Goal: Information Seeking & Learning: Learn about a topic

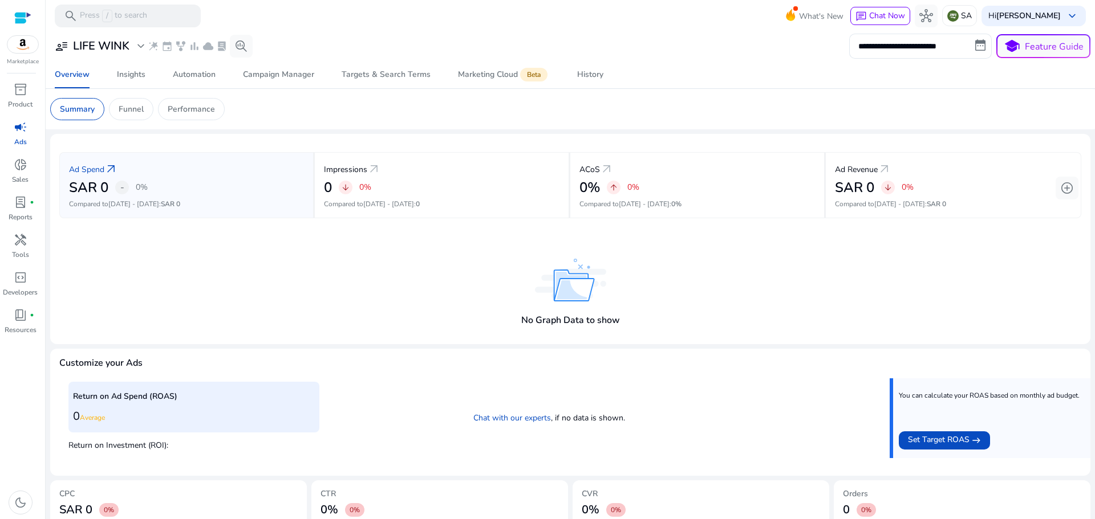
scroll to position [121, 0]
click at [193, 76] on div "Automation" at bounding box center [194, 75] width 43 height 8
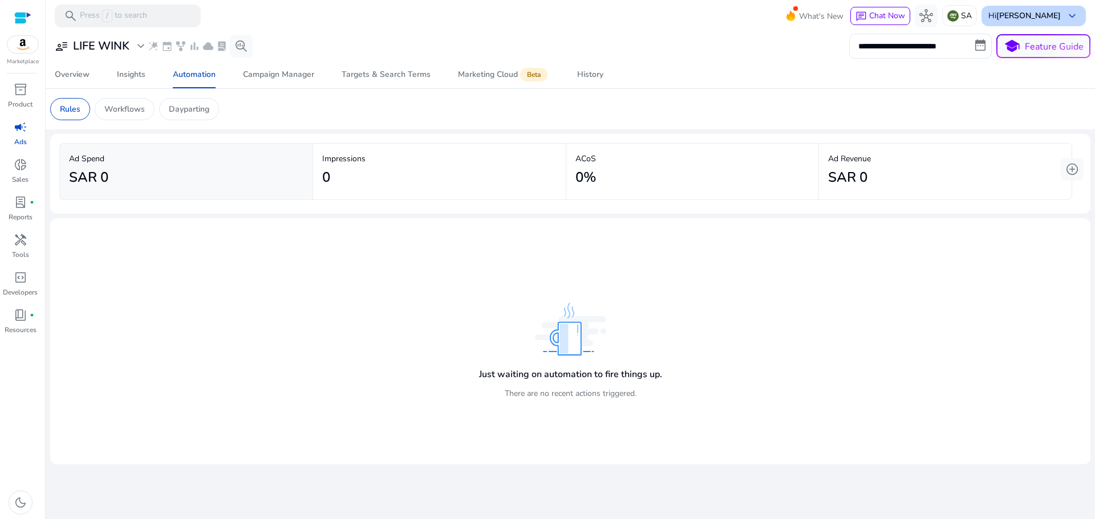
click at [1041, 15] on b "[PERSON_NAME]" at bounding box center [1028, 15] width 64 height 11
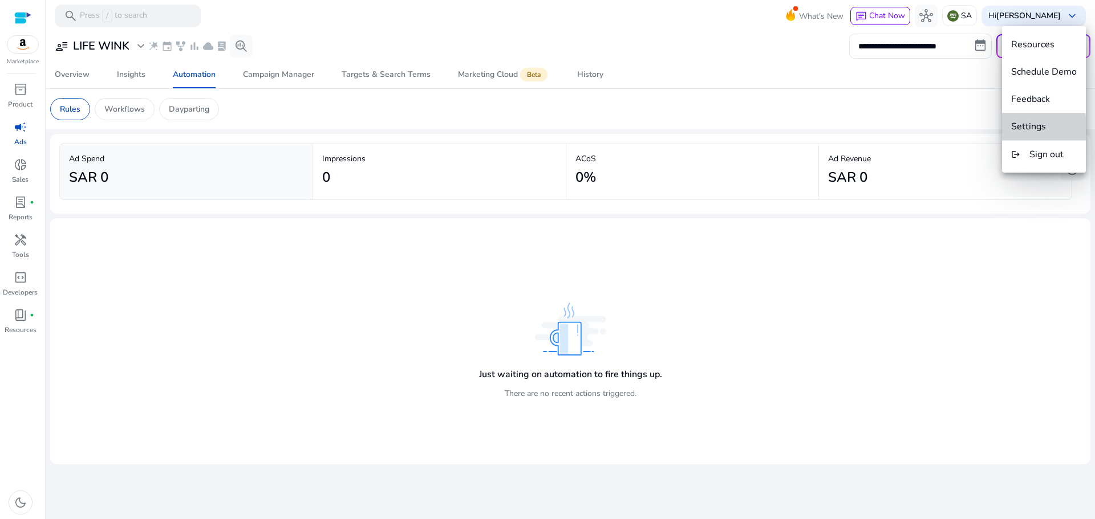
click at [1023, 131] on span "Settings" at bounding box center [1028, 126] width 35 height 13
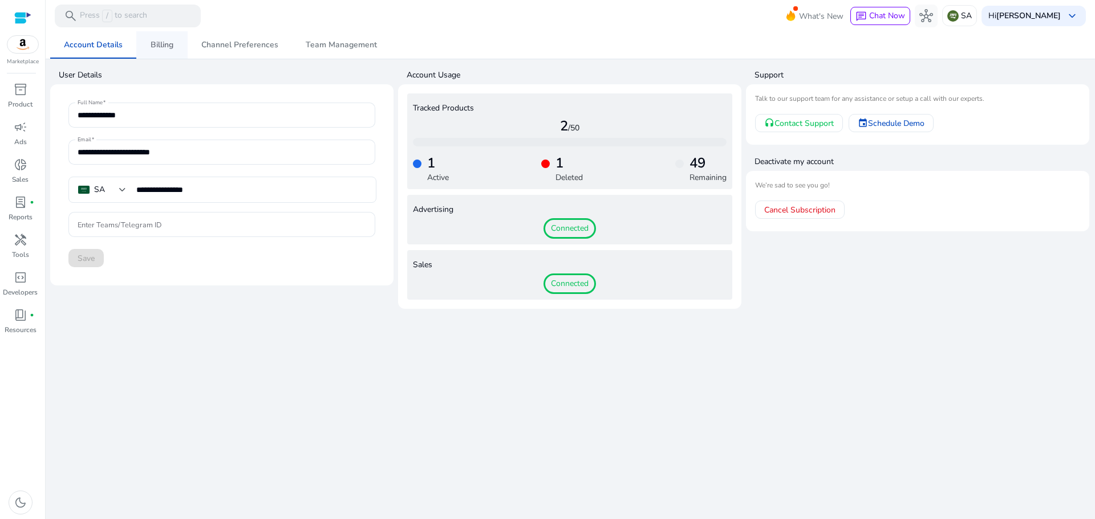
click at [170, 50] on span "Billing" at bounding box center [162, 44] width 23 height 27
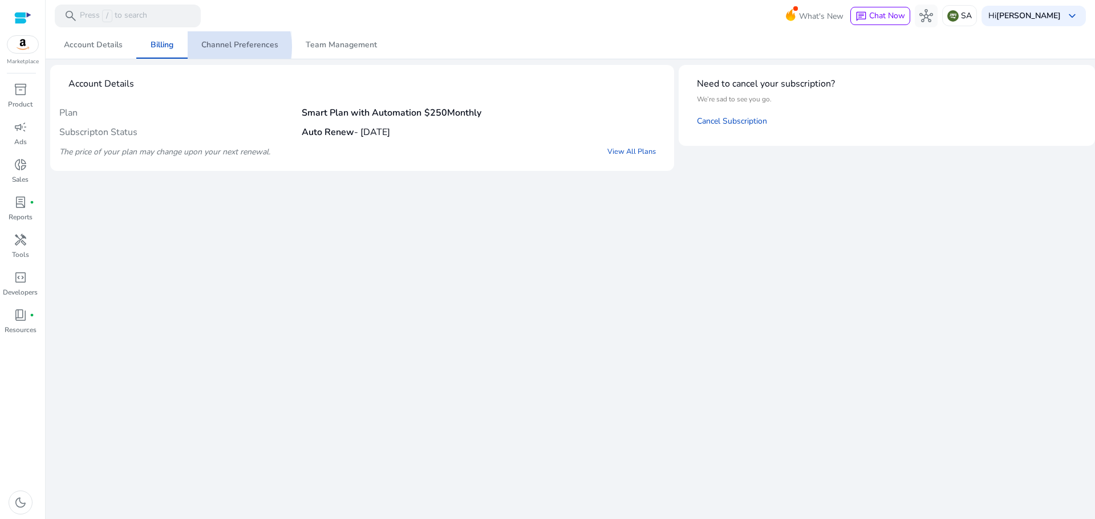
click at [221, 47] on span "Channel Preferences" at bounding box center [239, 45] width 77 height 8
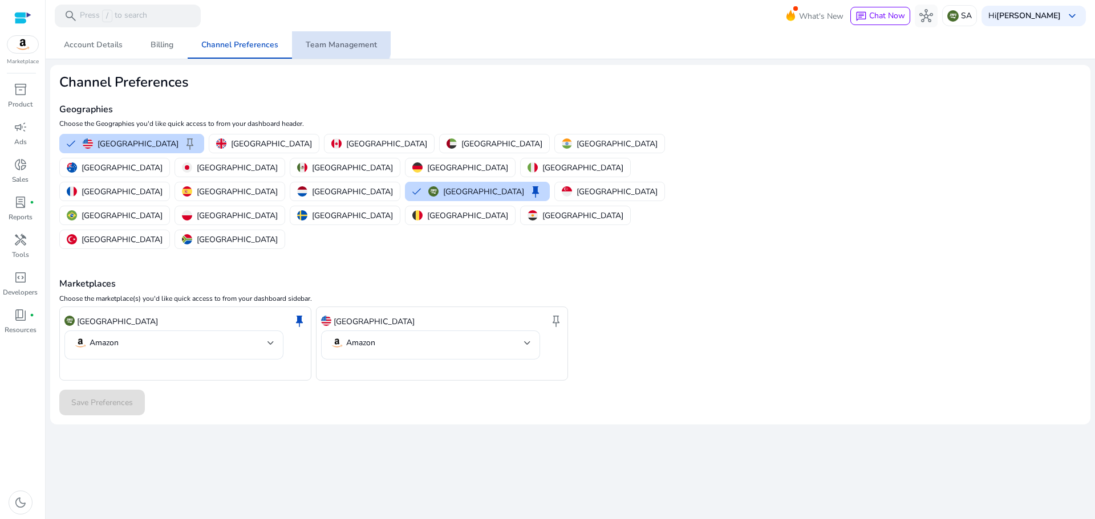
click at [337, 41] on span "Team Management" at bounding box center [341, 45] width 71 height 8
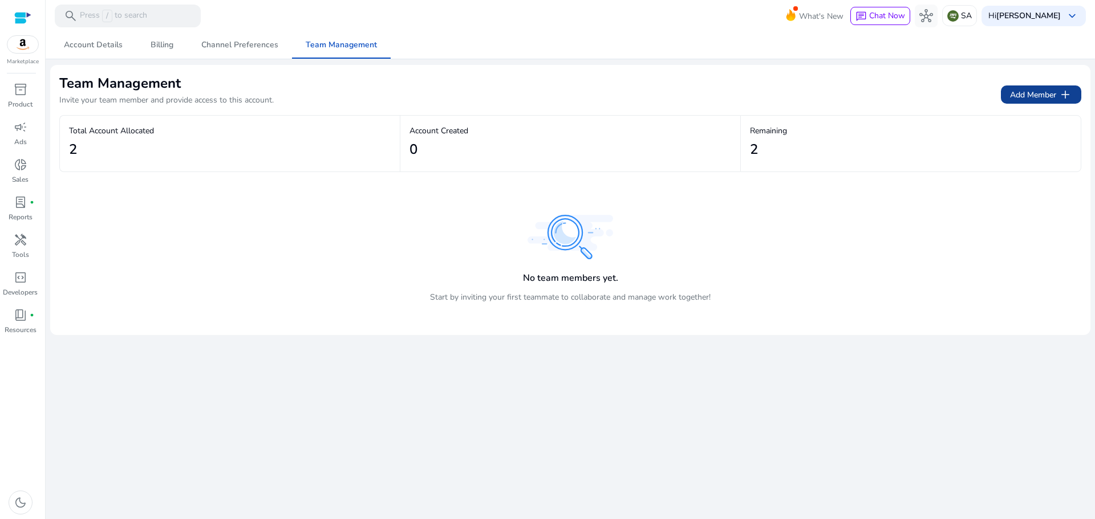
click at [1035, 93] on span "Add Member add" at bounding box center [1041, 95] width 62 height 14
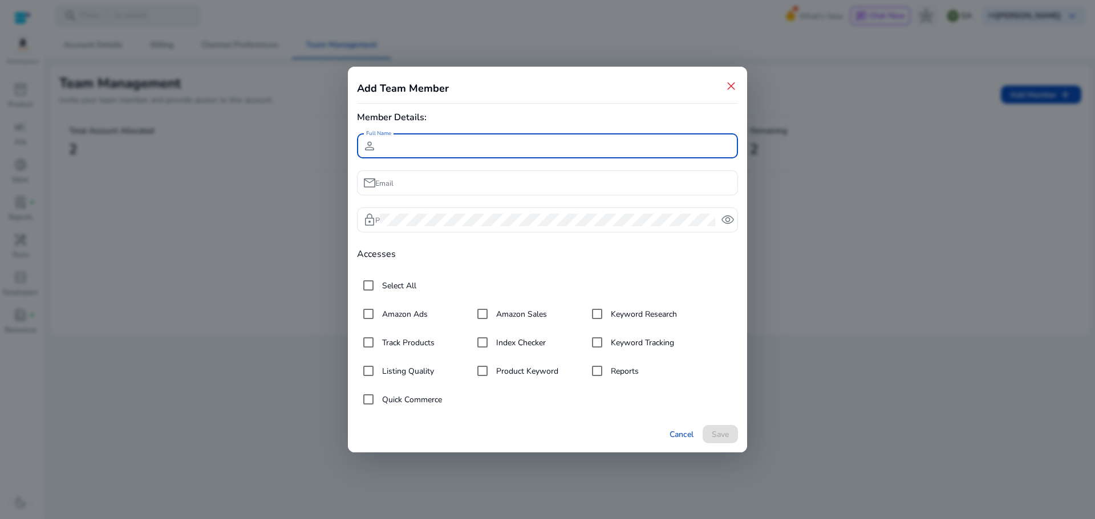
click at [842, 267] on div at bounding box center [547, 259] width 1095 height 519
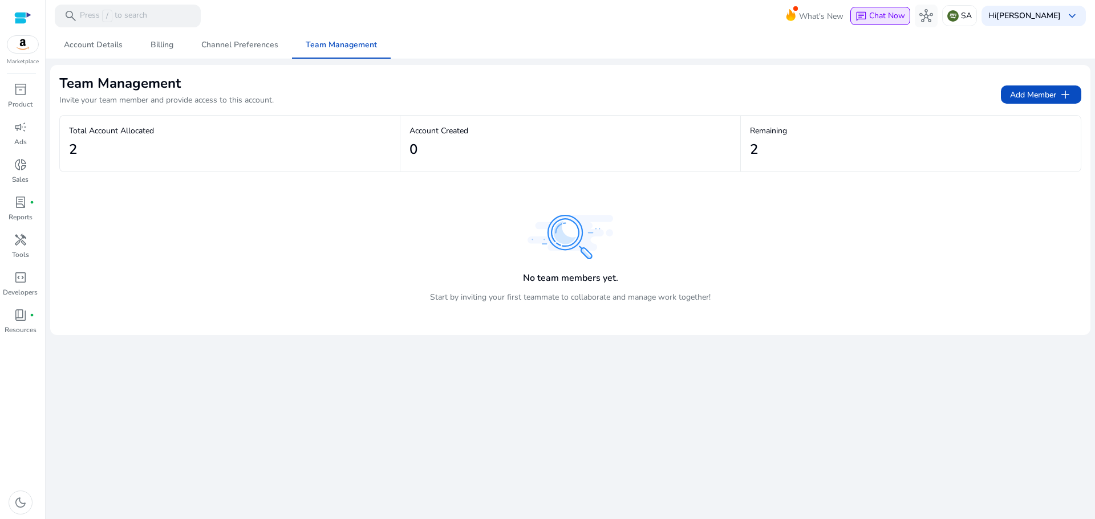
click at [888, 18] on span "Chat Now" at bounding box center [887, 15] width 36 height 11
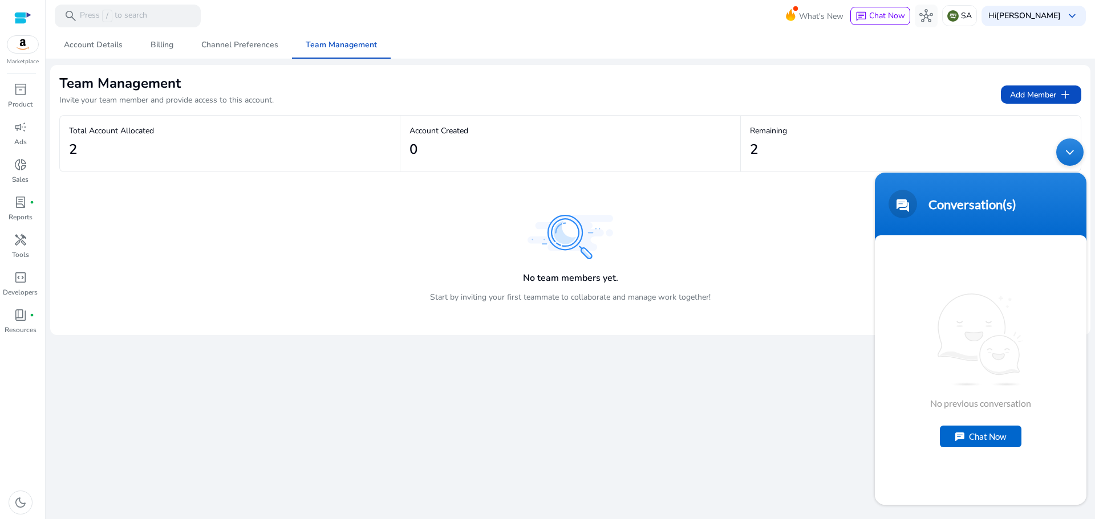
click at [982, 438] on div "Chat Now" at bounding box center [981, 437] width 82 height 22
click at [948, 466] on textarea "Type your message and hit 'Enter'" at bounding box center [981, 464] width 212 height 40
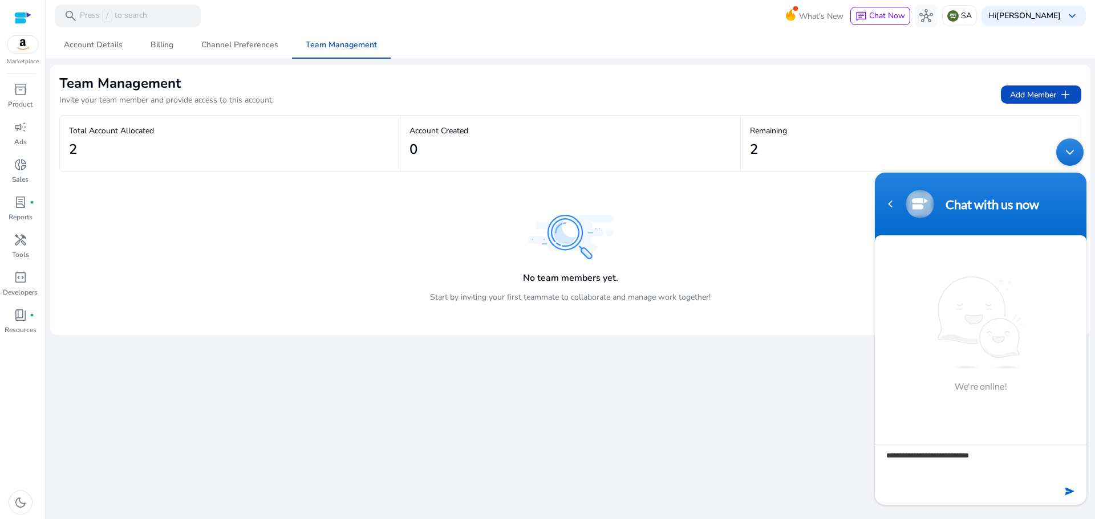
type textarea "**********"
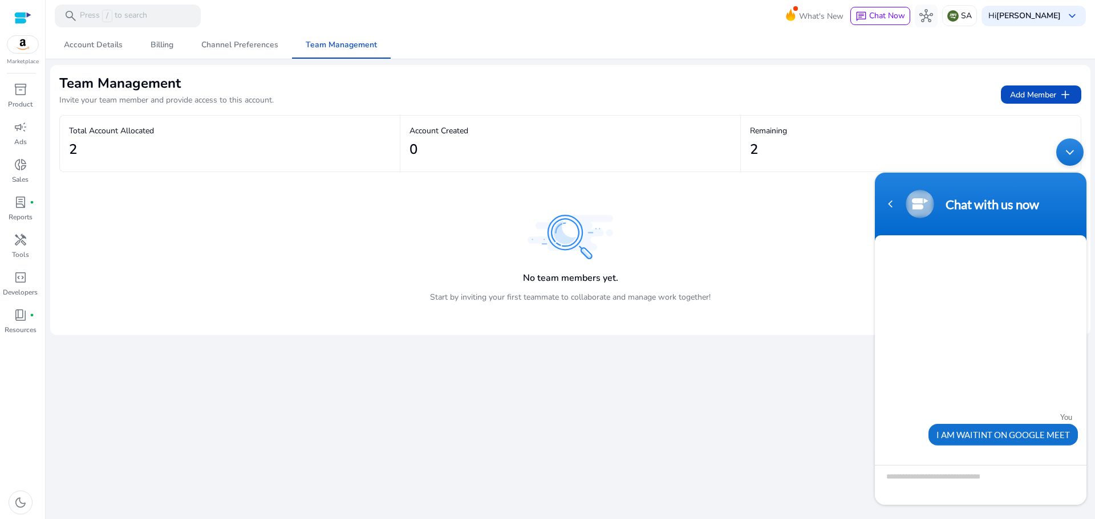
scroll to position [52, 0]
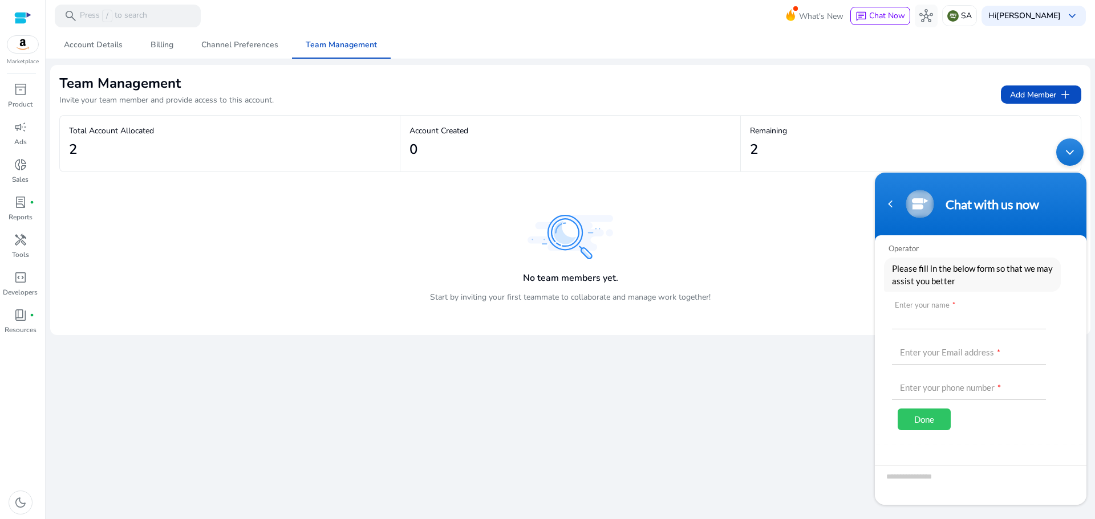
click at [926, 319] on input "text" at bounding box center [969, 315] width 154 height 27
type input "**********"
click at [923, 420] on div "Done" at bounding box center [923, 420] width 53 height 22
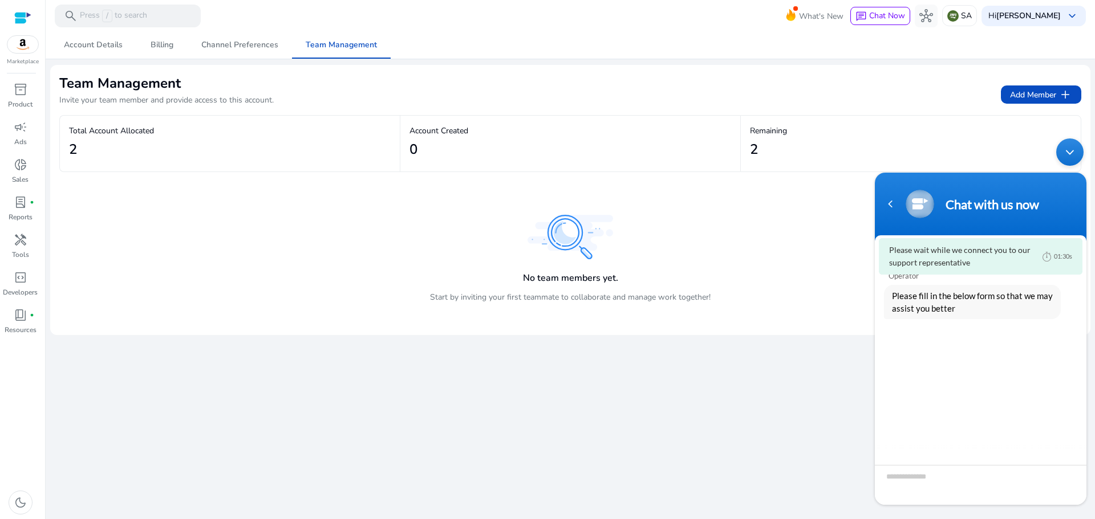
scroll to position [25, 0]
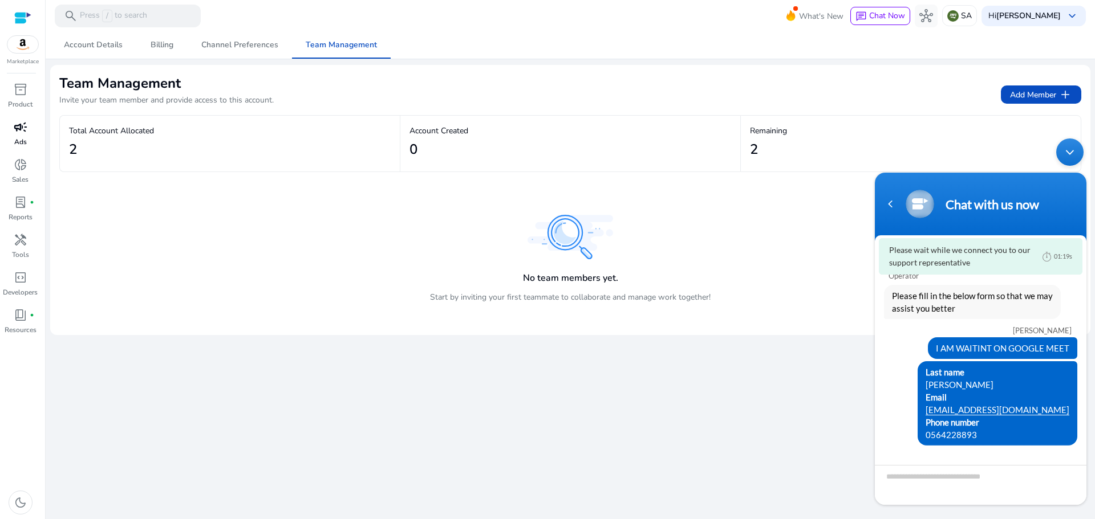
click at [22, 132] on span "campaign" at bounding box center [21, 127] width 14 height 14
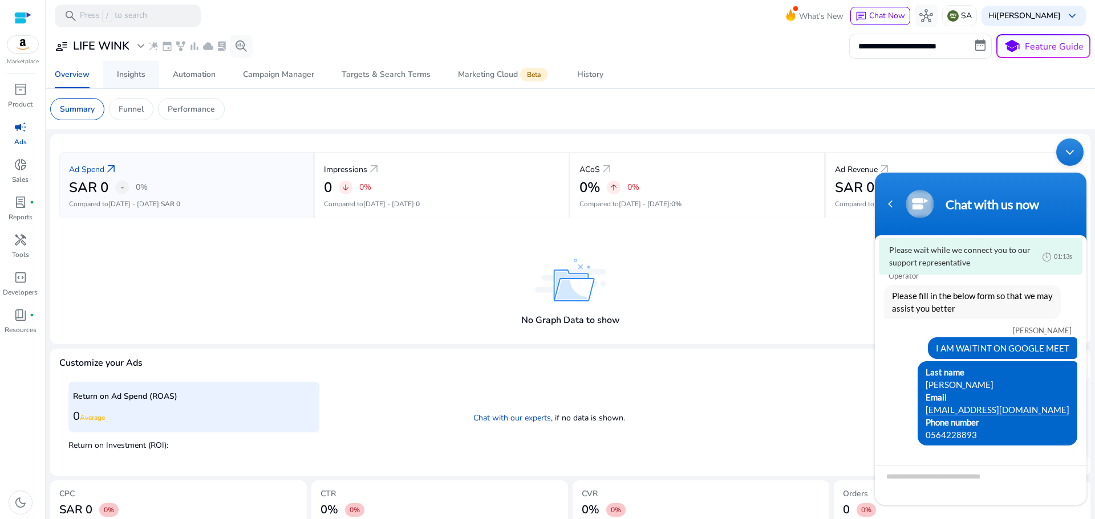
click at [135, 72] on div "Insights" at bounding box center [131, 75] width 29 height 8
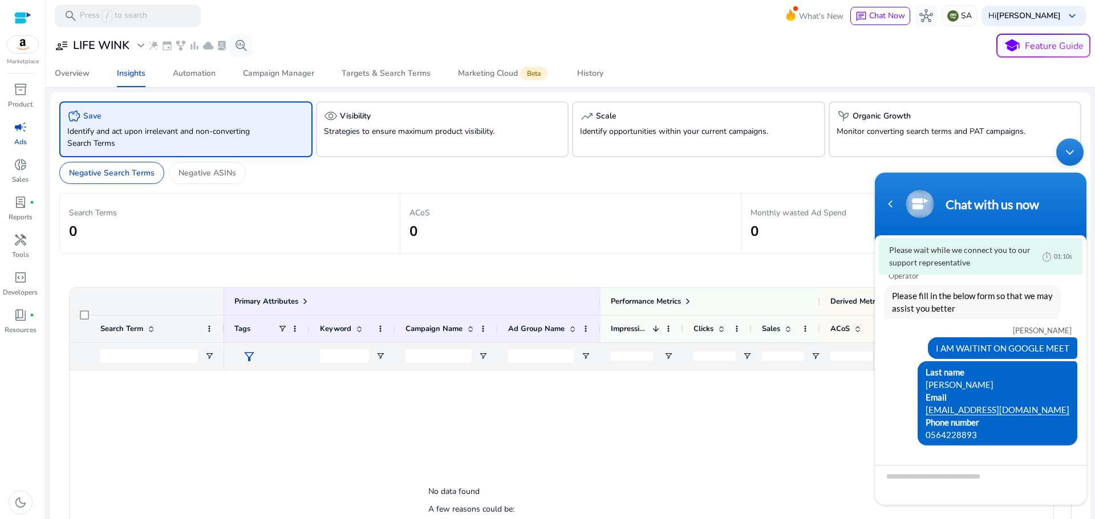
click at [1072, 153] on div "Minimize live chat window" at bounding box center [1069, 152] width 27 height 27
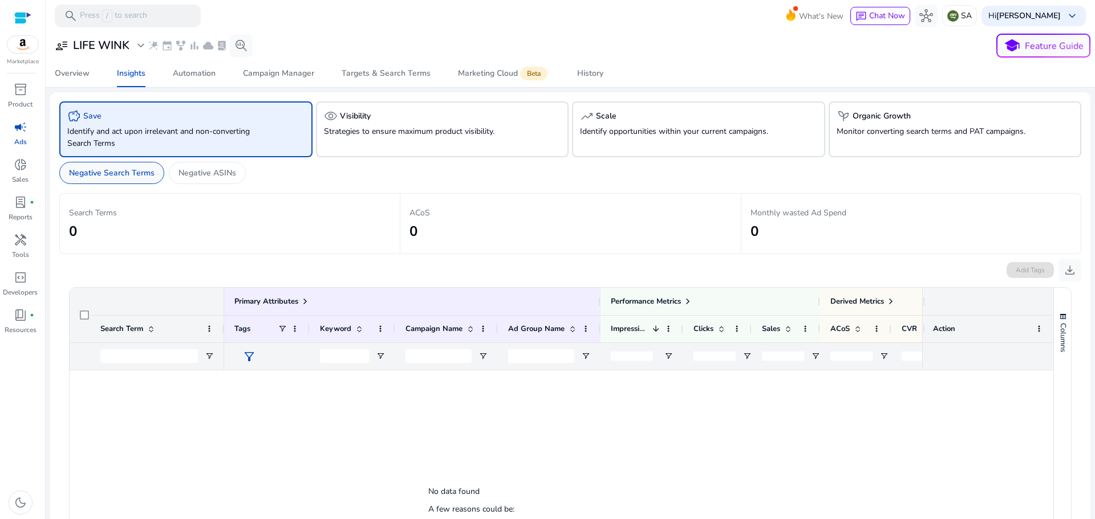
click at [107, 175] on p "Negative Search Terms" at bounding box center [112, 173] width 86 height 12
click at [204, 174] on p "Negative ASINs" at bounding box center [207, 173] width 58 height 12
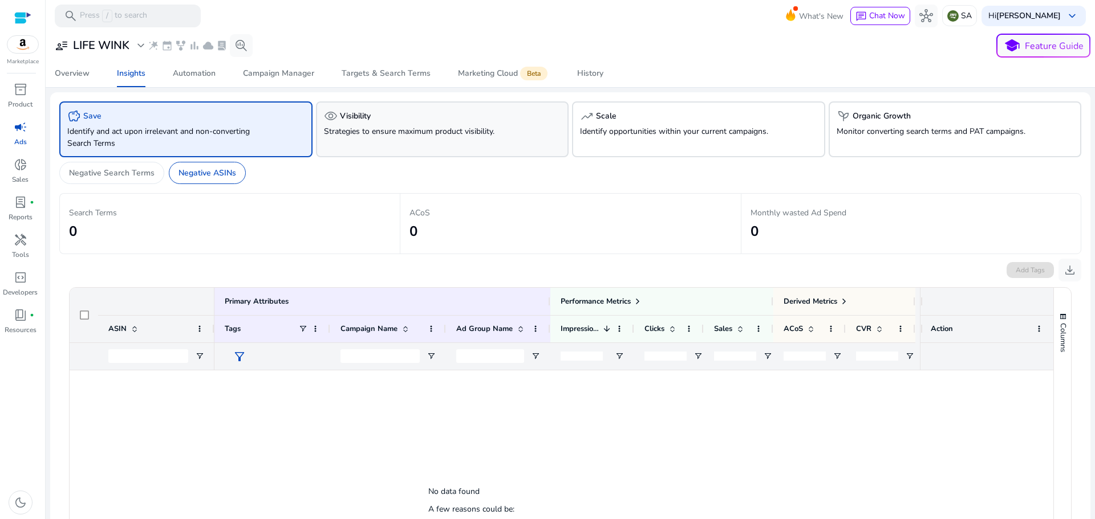
click at [368, 127] on p "Strategies to ensure maximum product visibility." at bounding box center [422, 131] width 197 height 12
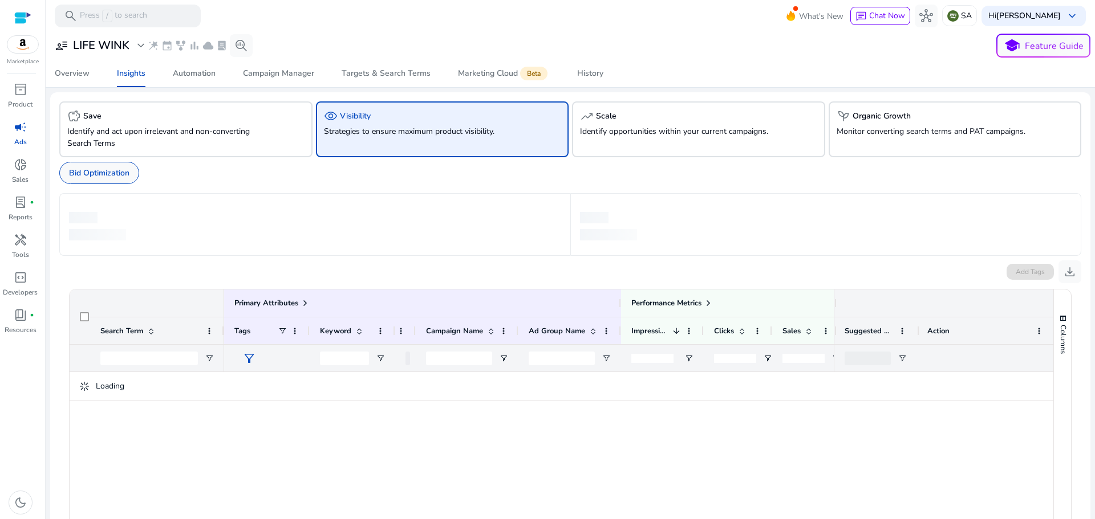
click at [115, 173] on p "Bid Optimization" at bounding box center [99, 173] width 60 height 12
click at [645, 119] on div "trending_up Scale" at bounding box center [698, 116] width 237 height 14
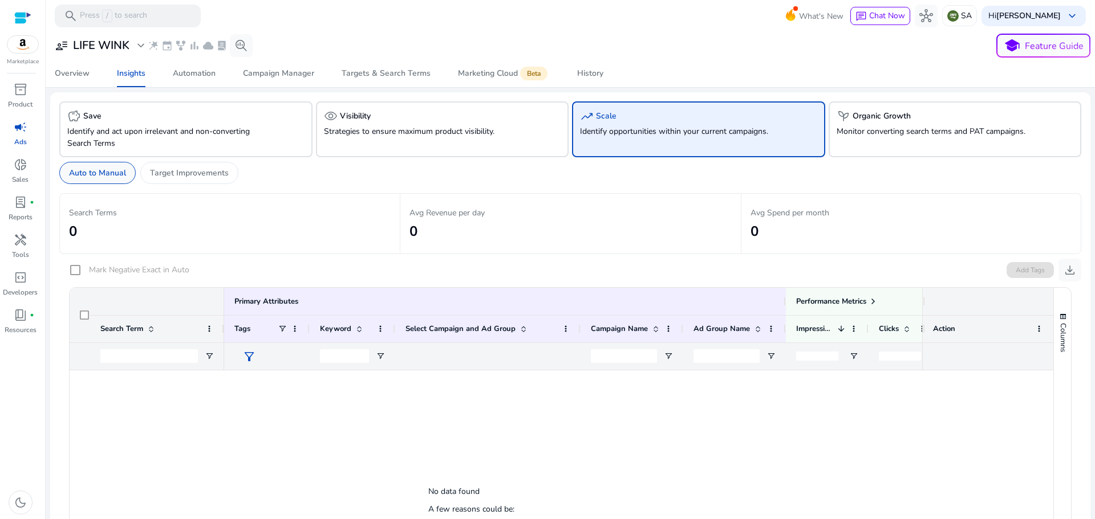
click at [88, 174] on p "Auto to Manual" at bounding box center [97, 173] width 57 height 12
click at [880, 133] on p "Monitor converting search terms and PAT campaigns." at bounding box center [934, 131] width 197 height 12
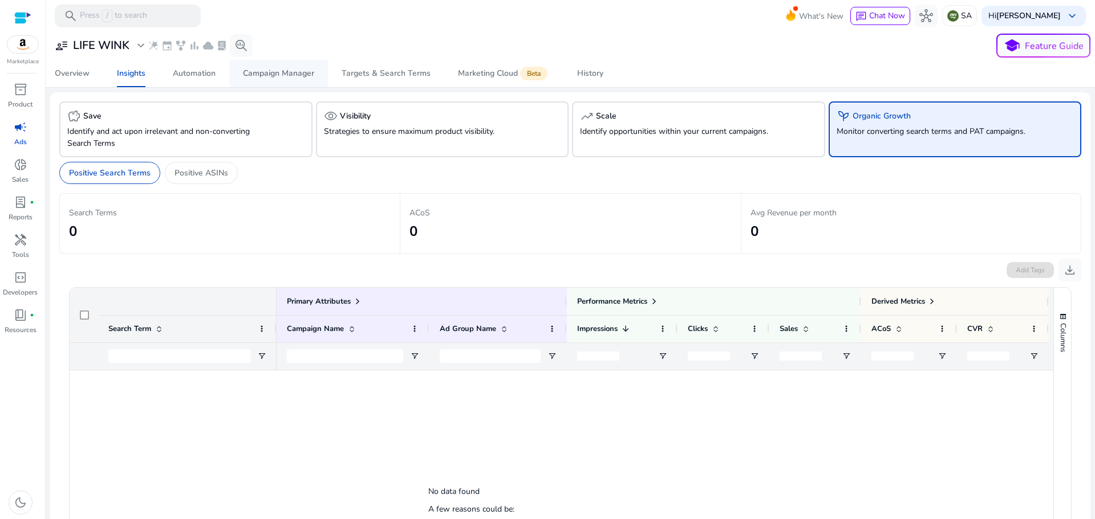
click at [271, 74] on div "Campaign Manager" at bounding box center [278, 74] width 71 height 8
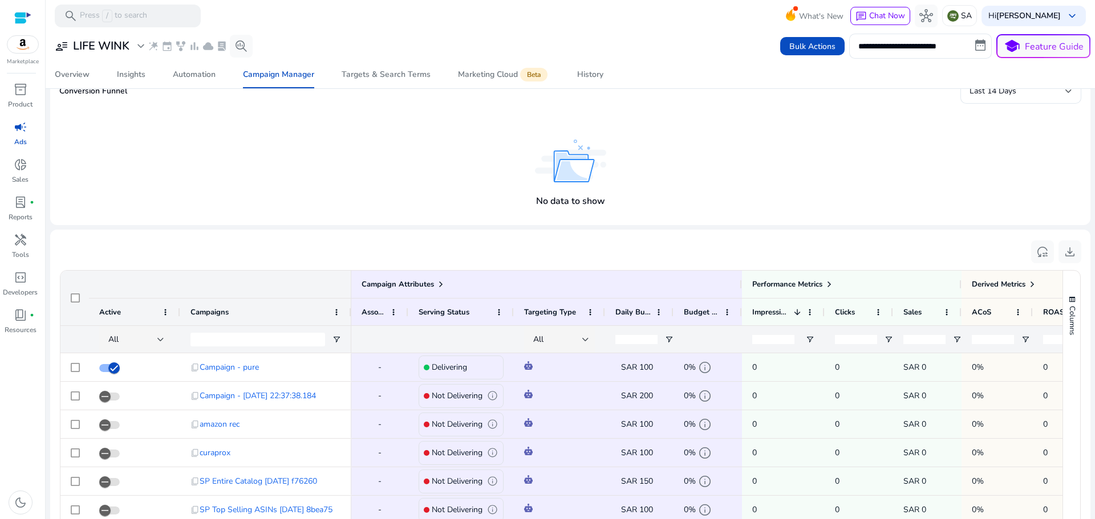
scroll to position [171, 0]
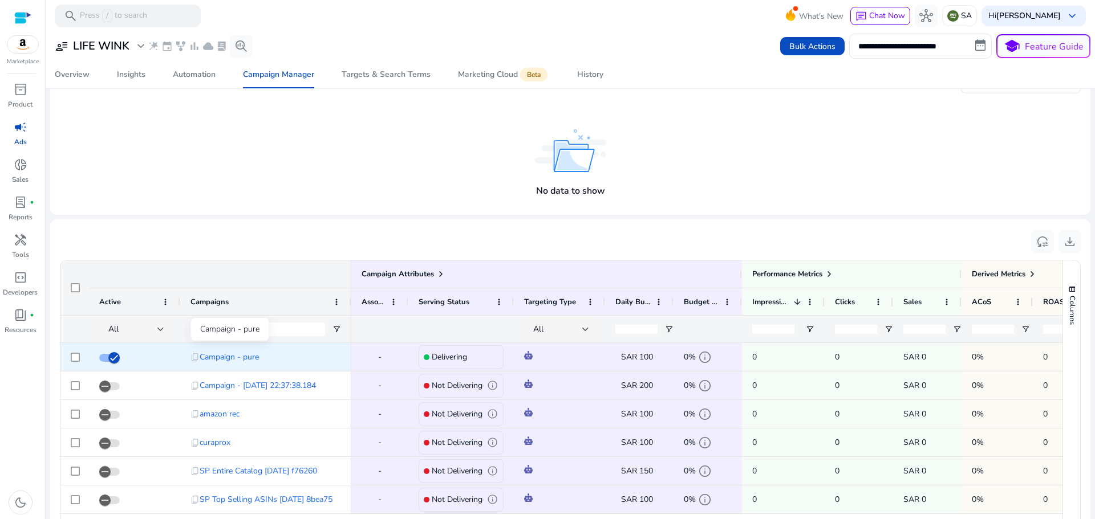
click at [225, 359] on span "Campaign - pure" at bounding box center [229, 356] width 59 height 23
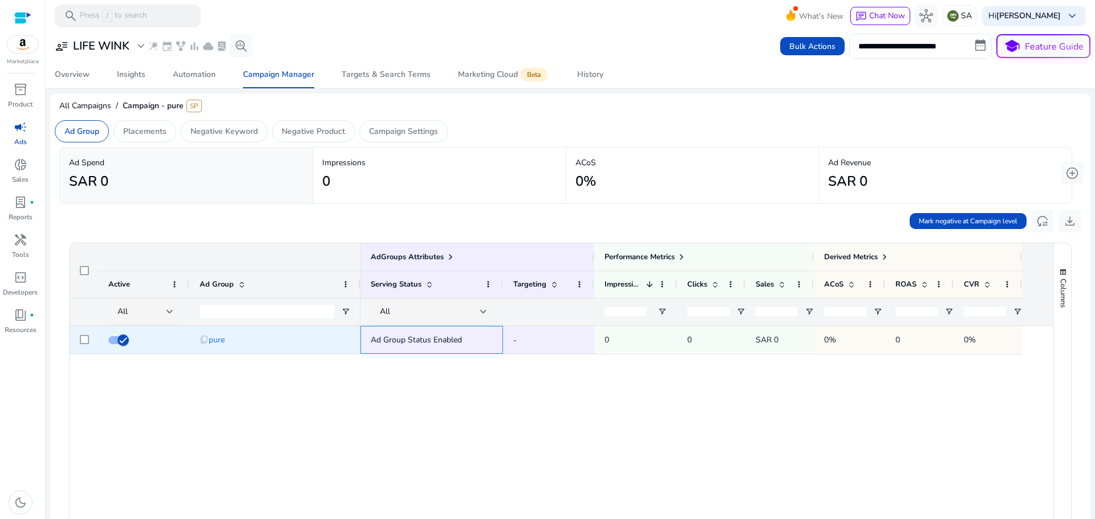
click at [417, 341] on span "Ad Group Status Enabled" at bounding box center [416, 340] width 91 height 11
click at [216, 343] on span "pure" at bounding box center [217, 339] width 16 height 23
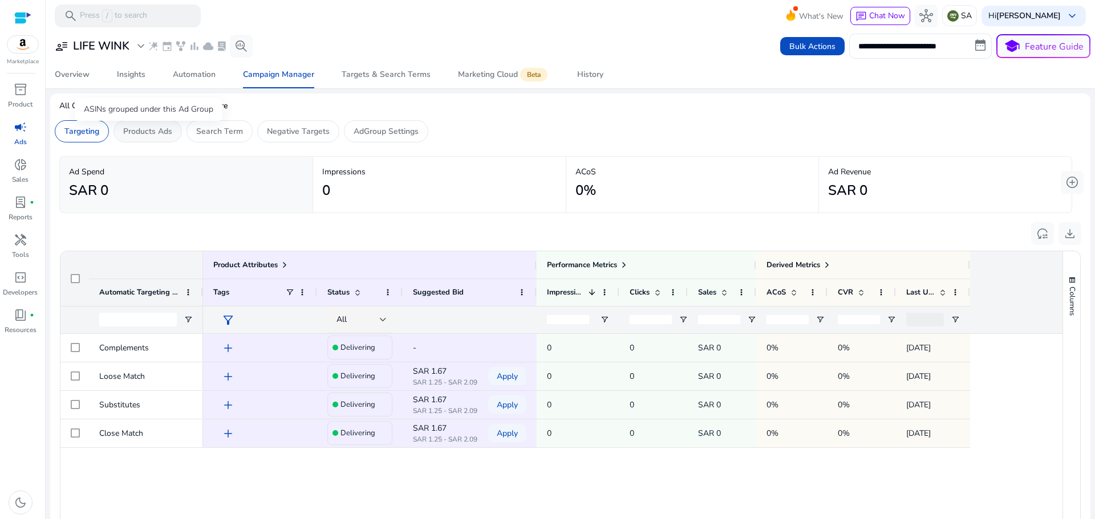
click at [137, 131] on p "Products Ads" at bounding box center [147, 131] width 49 height 12
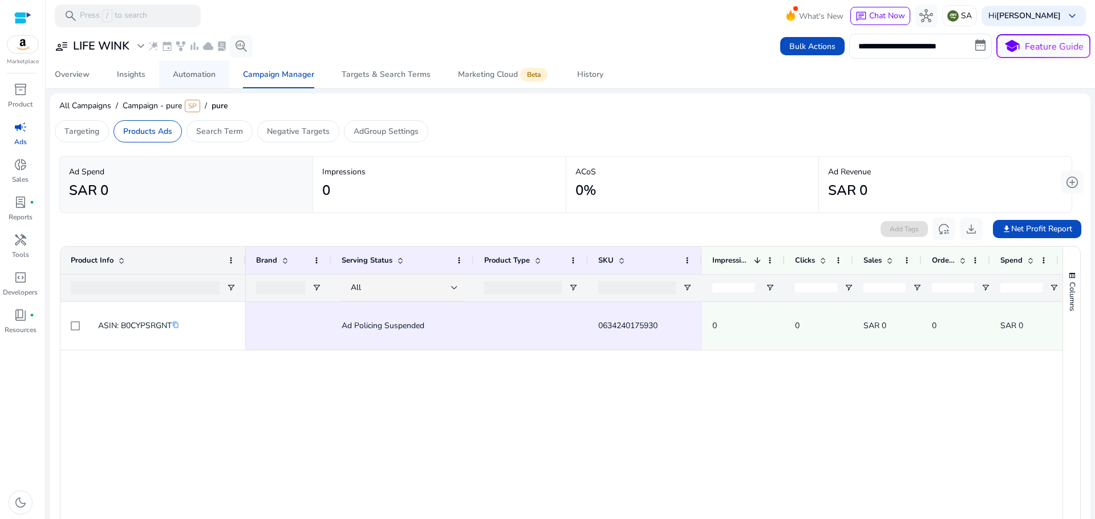
click at [200, 72] on div "Automation" at bounding box center [194, 75] width 43 height 8
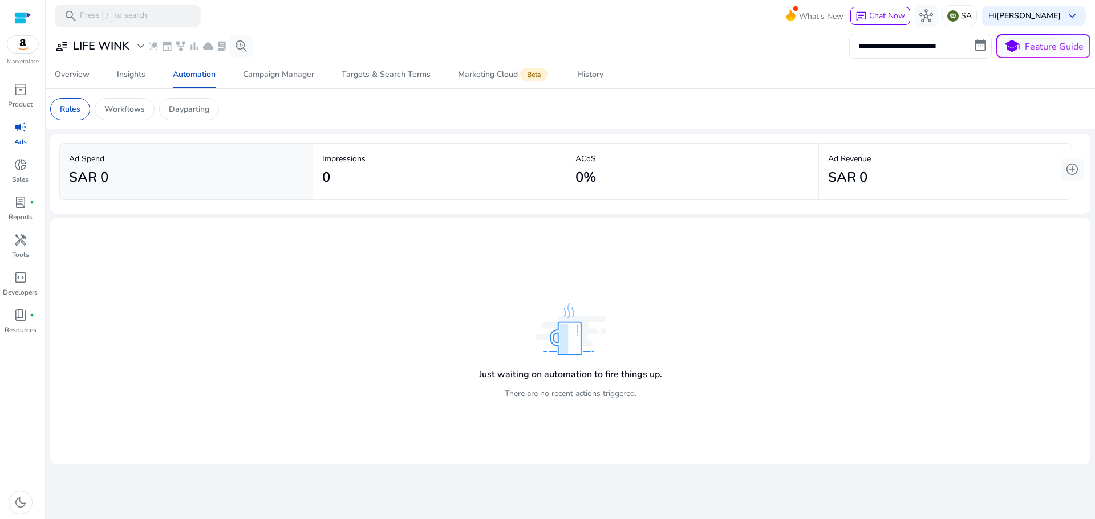
click at [599, 369] on h4 "Just waiting on automation to fire things up." at bounding box center [570, 374] width 183 height 11
click at [118, 107] on p "Workflows" at bounding box center [124, 109] width 40 height 12
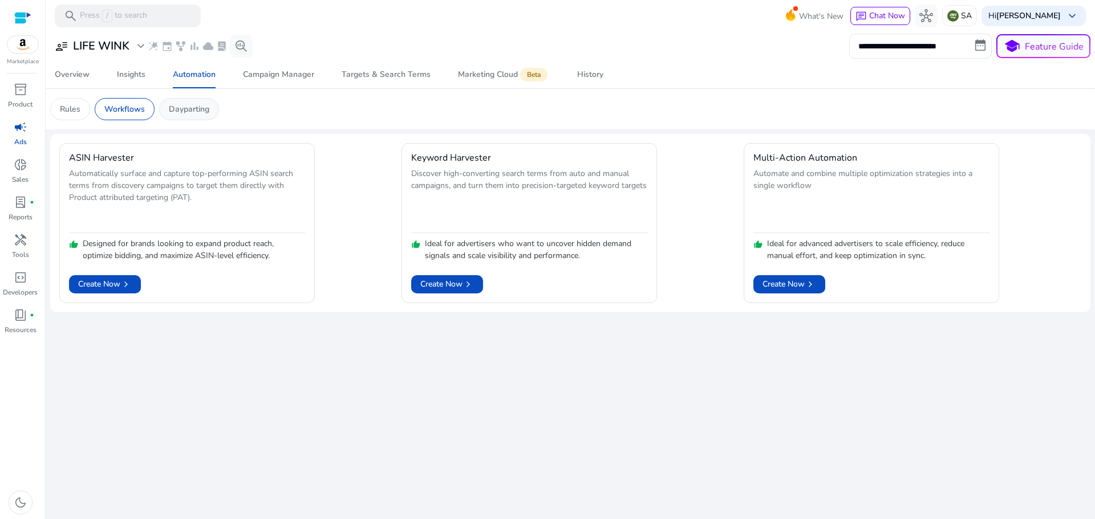
click at [190, 108] on p "Dayparting" at bounding box center [189, 109] width 40 height 12
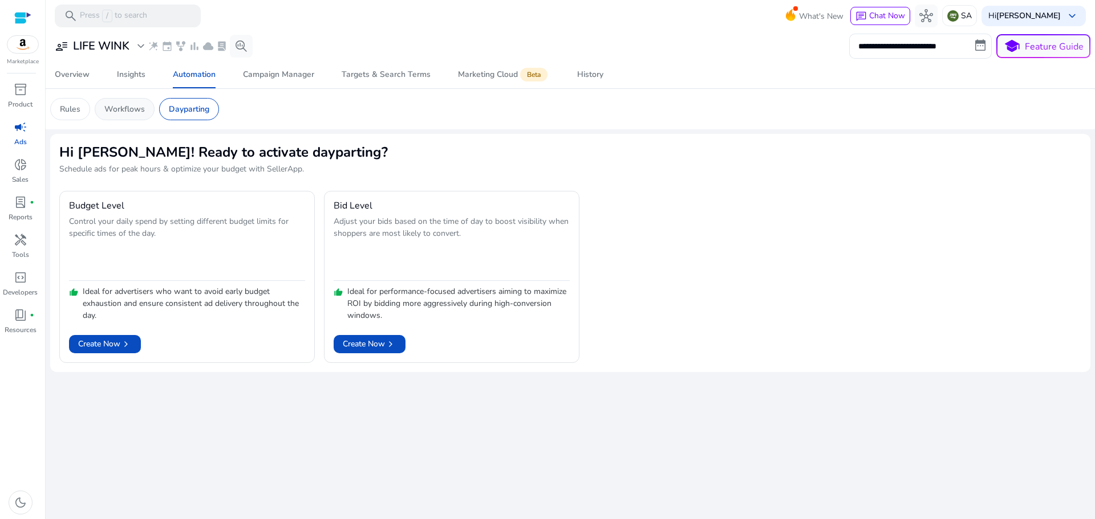
click at [124, 110] on p "Workflows" at bounding box center [124, 109] width 40 height 12
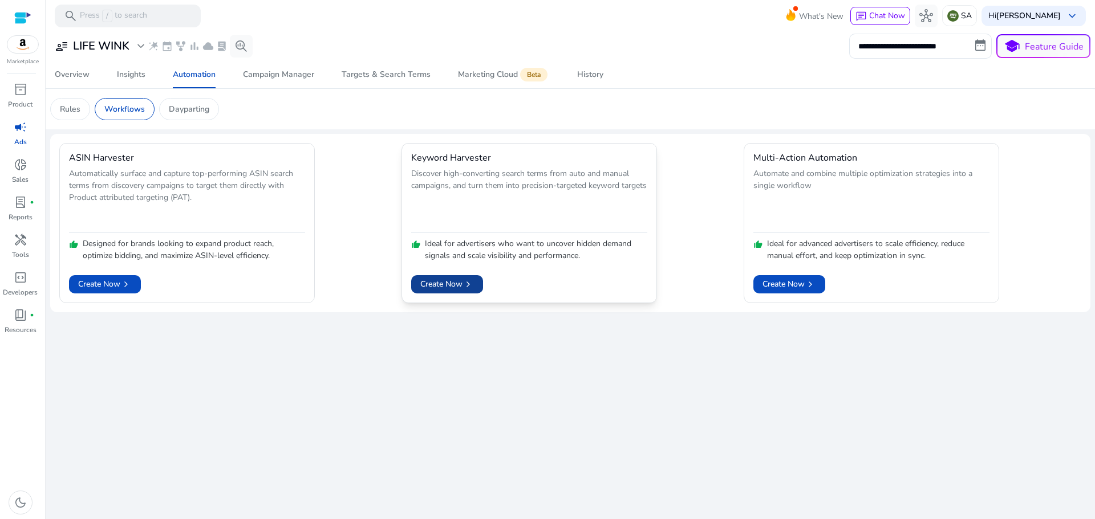
click at [451, 282] on span "Create Now chevron_right" at bounding box center [447, 284] width 54 height 12
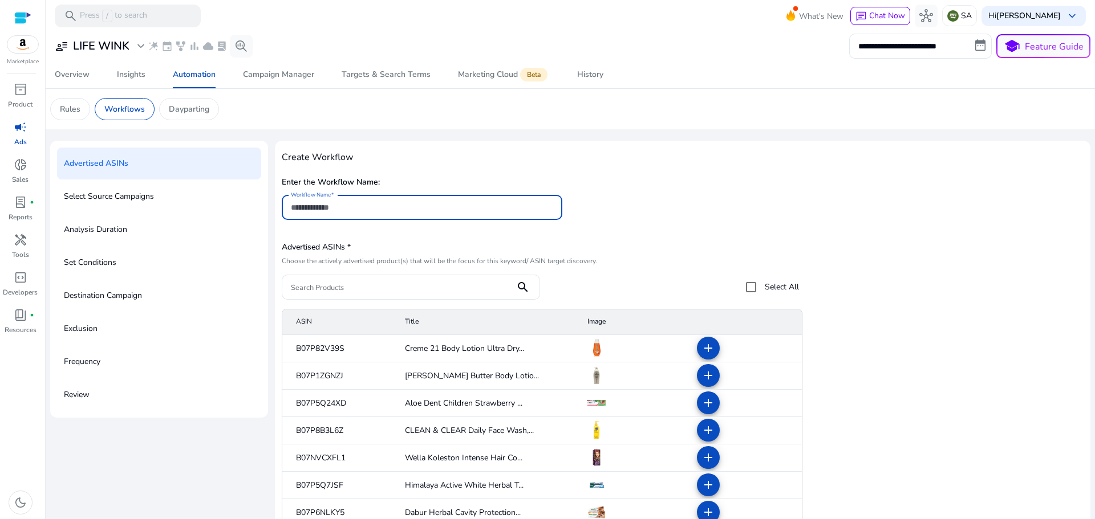
click at [364, 208] on input "Workflow Name" at bounding box center [422, 207] width 262 height 13
click at [381, 208] on input "Workflow Name" at bounding box center [422, 207] width 262 height 13
type input "*********"
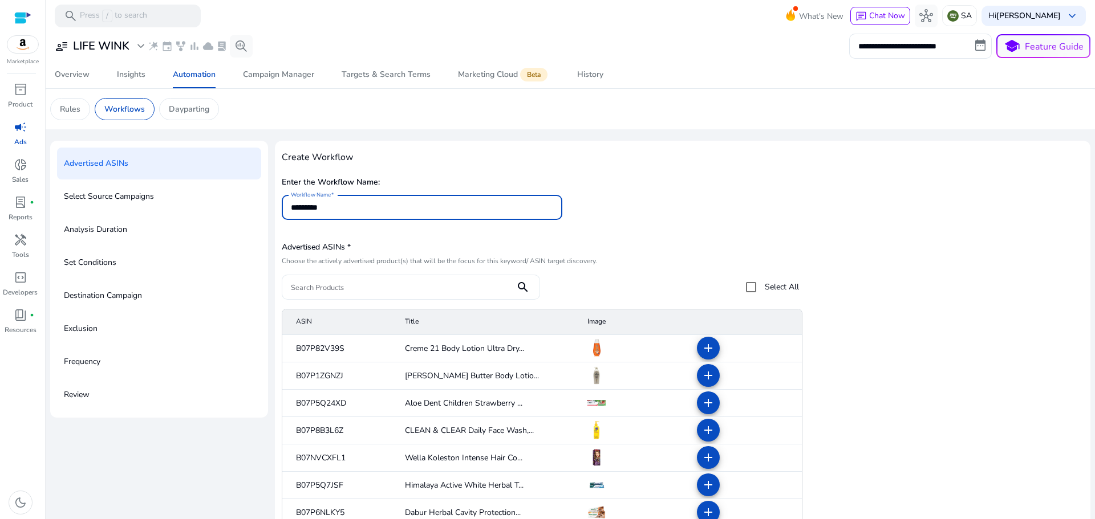
type input "*********"
click at [414, 287] on input "Search Products" at bounding box center [398, 287] width 215 height 13
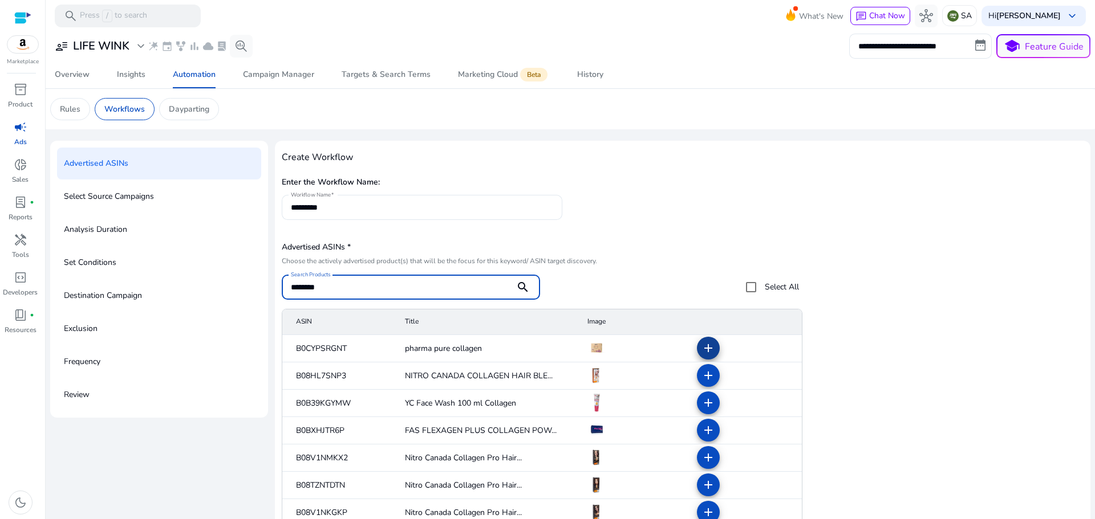
type input "********"
click at [702, 346] on mat-icon "add" at bounding box center [708, 348] width 14 height 14
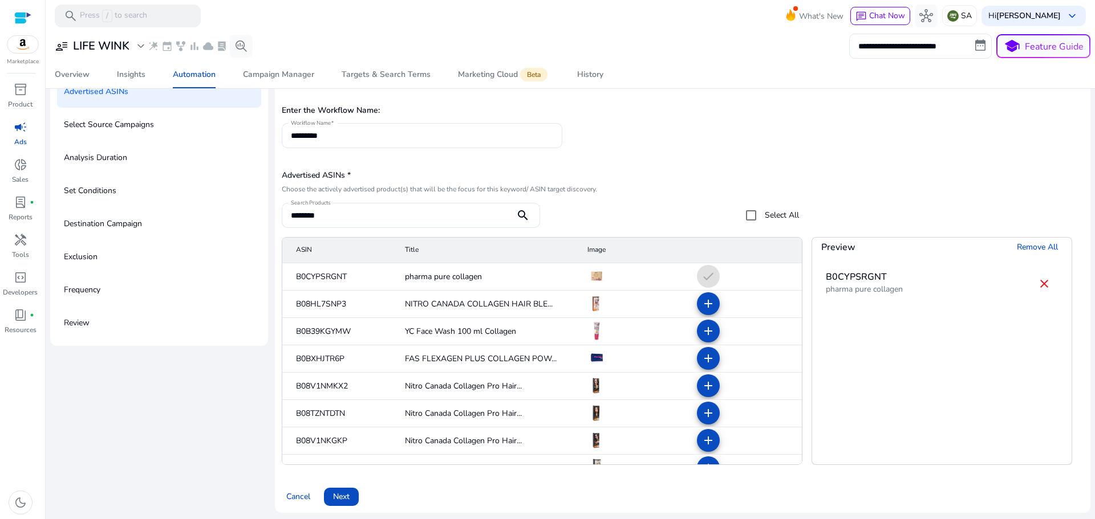
scroll to position [75, 0]
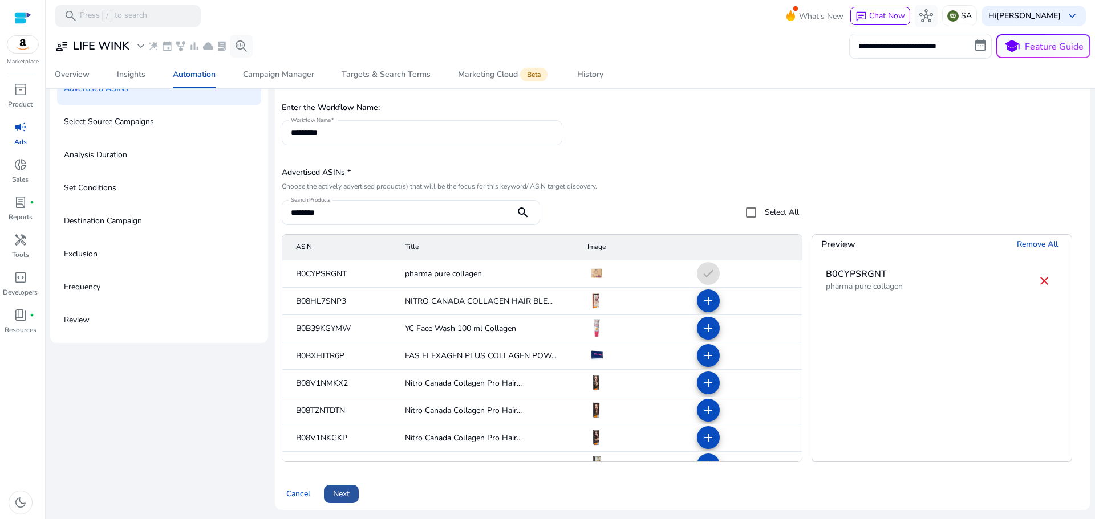
click at [347, 492] on span "Next" at bounding box center [341, 494] width 17 height 12
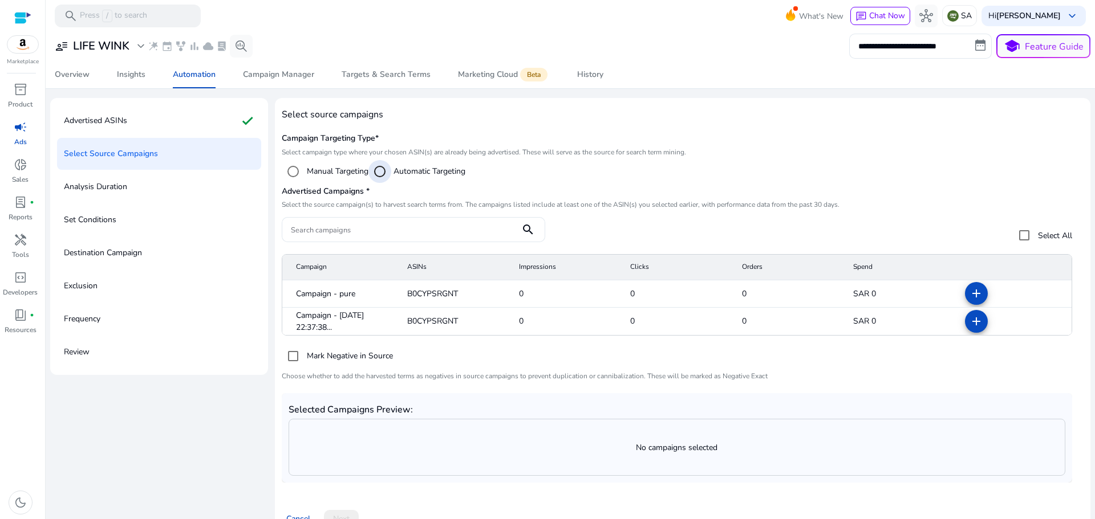
scroll to position [68, 0]
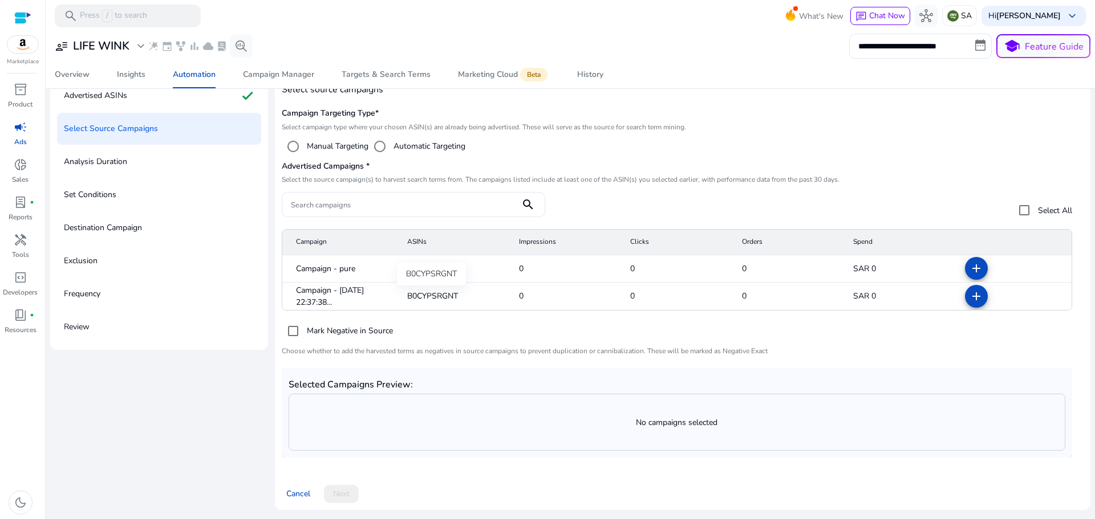
click at [422, 297] on span "B0CYPSRGNT" at bounding box center [432, 296] width 51 height 12
click at [975, 295] on mat-icon "add" at bounding box center [976, 297] width 14 height 14
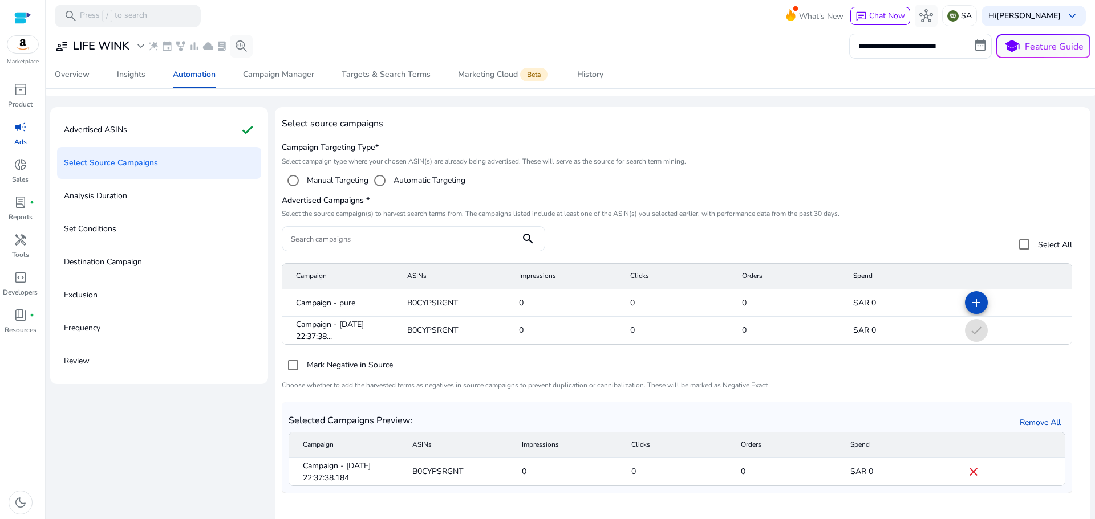
scroll to position [69, 0]
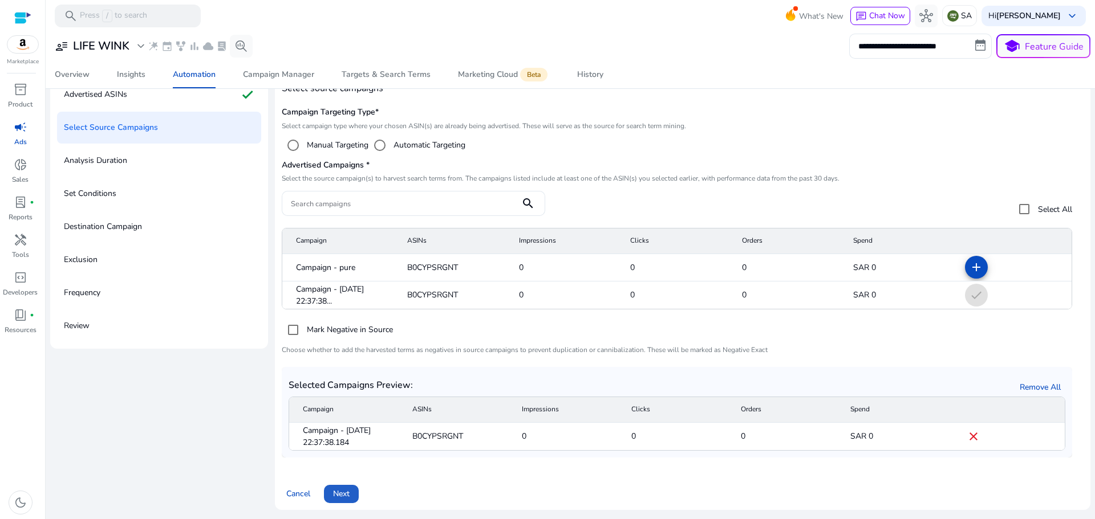
click at [344, 491] on span "Next" at bounding box center [341, 494] width 17 height 12
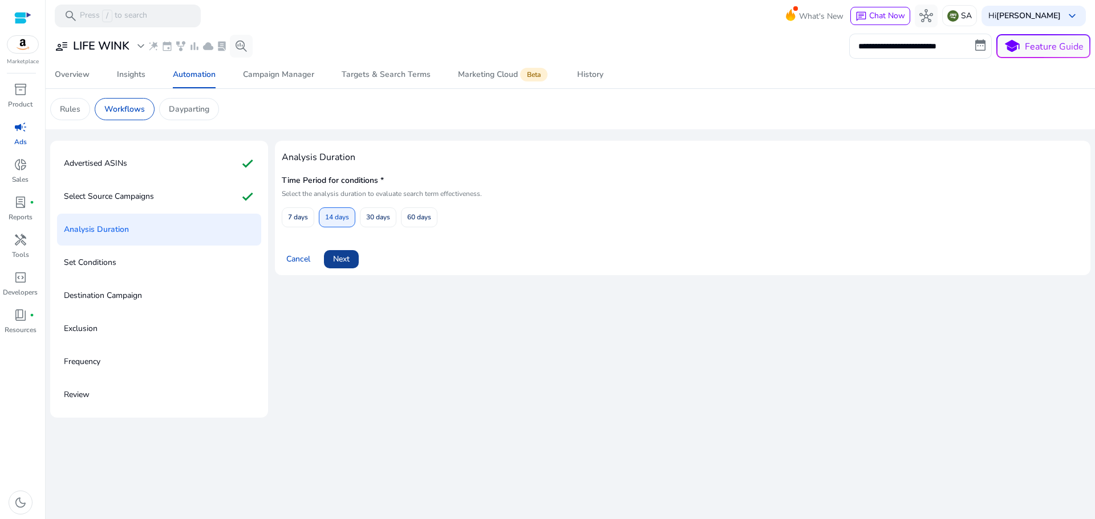
click at [340, 261] on span "Next" at bounding box center [341, 259] width 17 height 12
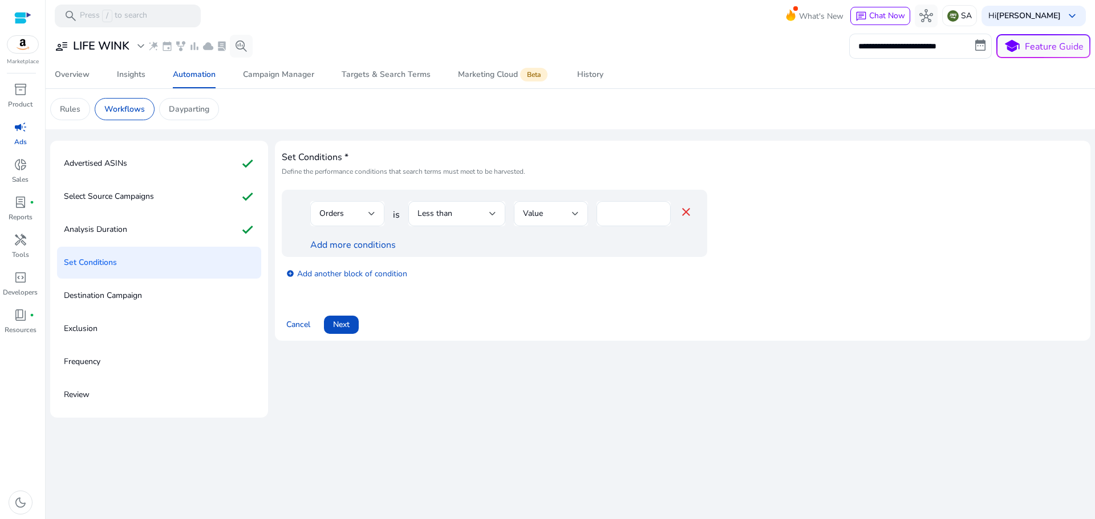
click at [354, 212] on div "Orders" at bounding box center [343, 214] width 49 height 13
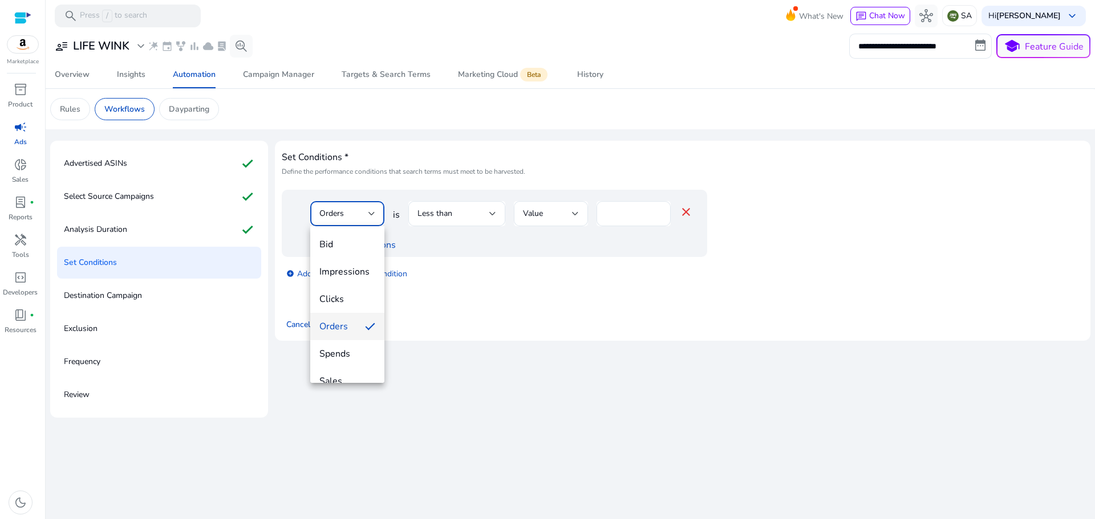
click at [356, 212] on div at bounding box center [547, 259] width 1095 height 519
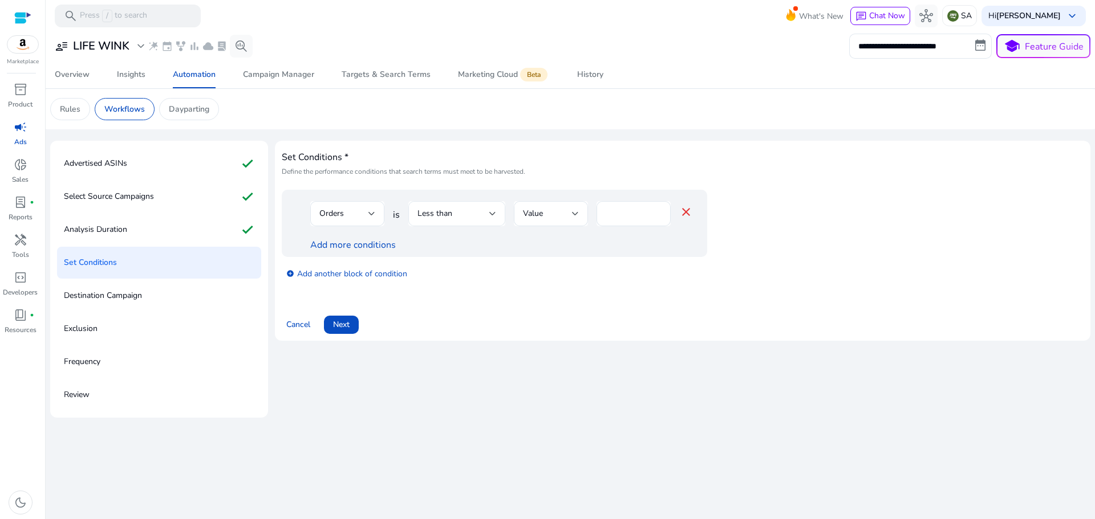
click at [451, 214] on span "Less than" at bounding box center [434, 213] width 35 height 11
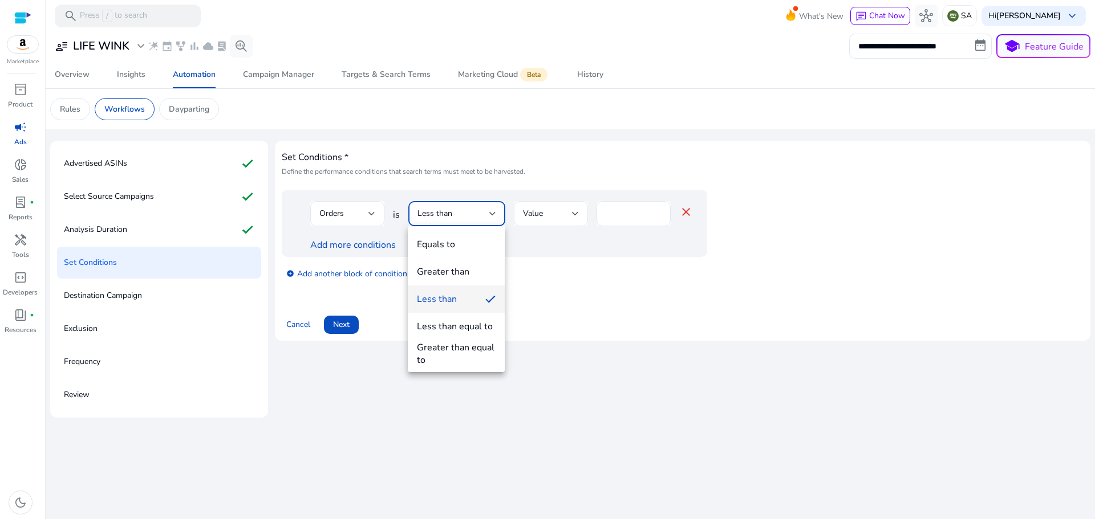
click at [451, 214] on div at bounding box center [547, 259] width 1095 height 519
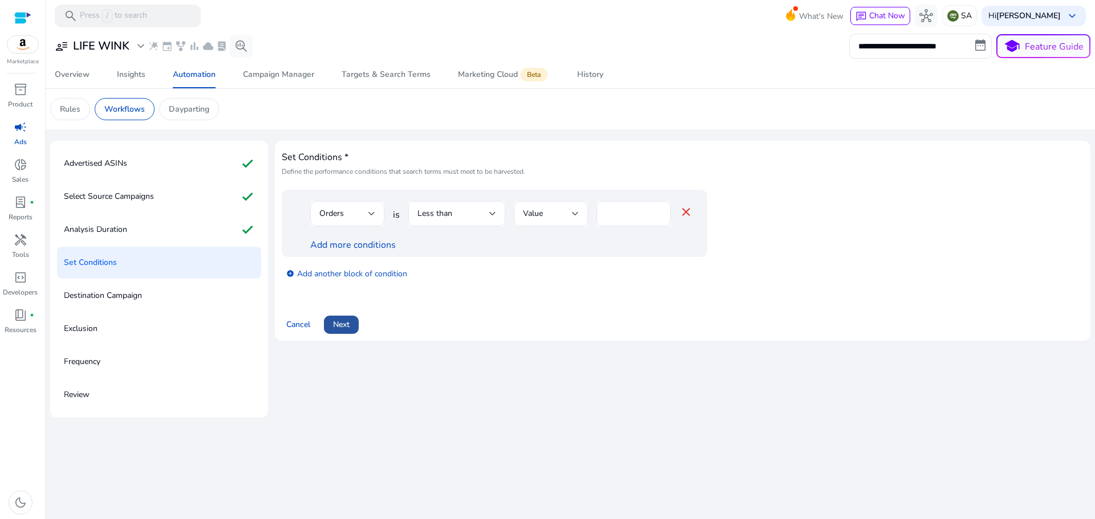
click at [341, 324] on span "Next" at bounding box center [341, 325] width 17 height 12
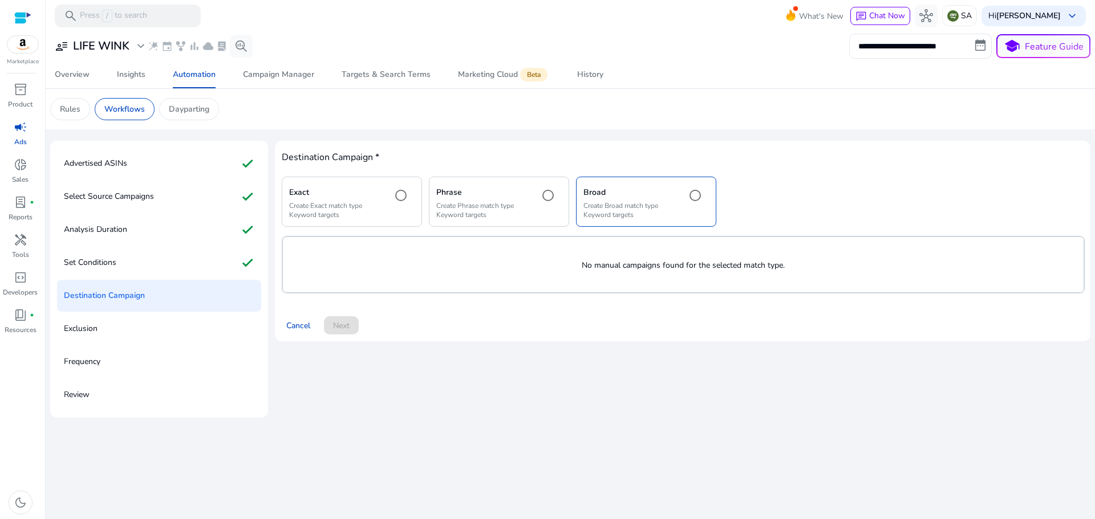
click at [352, 324] on div "Cancel Next" at bounding box center [683, 320] width 802 height 27
click at [283, 328] on span at bounding box center [298, 325] width 33 height 27
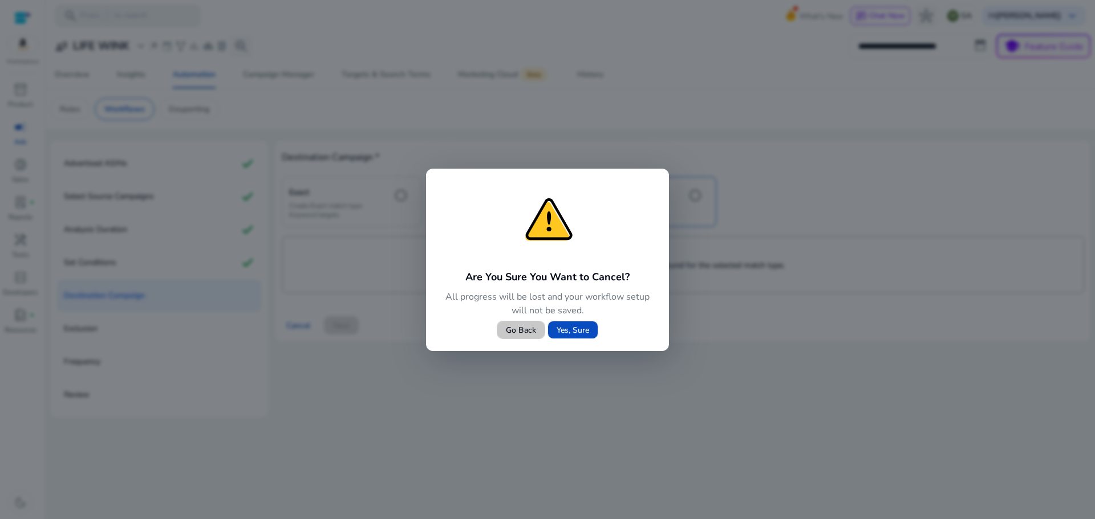
click at [512, 330] on span "Go Back" at bounding box center [521, 330] width 30 height 12
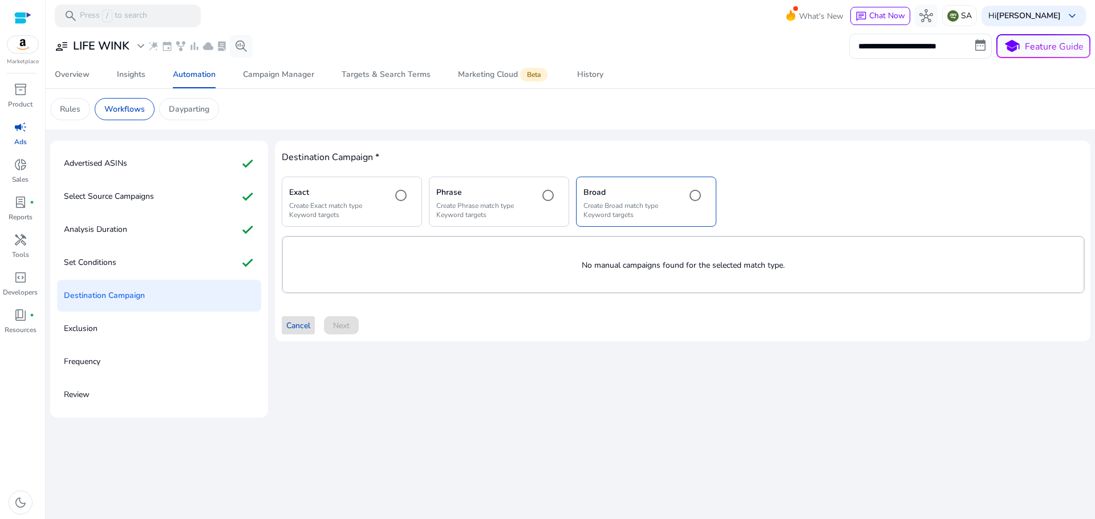
click at [496, 200] on div "Phrase Create Phrase match type Keyword targets" at bounding box center [482, 201] width 93 height 35
click at [356, 219] on div "Exact Create Exact match type Keyword targets" at bounding box center [352, 202] width 140 height 50
click at [493, 260] on p "No manual campaigns found for the selected match type." at bounding box center [683, 265] width 800 height 12
click at [583, 262] on p "No manual campaigns found for the selected match type." at bounding box center [683, 265] width 800 height 12
click at [596, 260] on p "No manual campaigns found for the selected match type." at bounding box center [683, 265] width 800 height 12
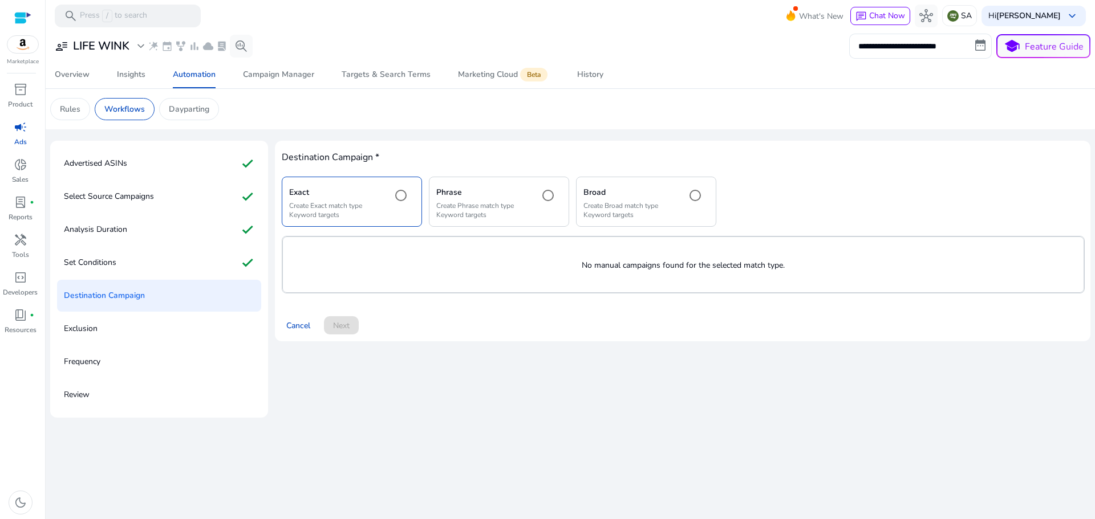
click at [601, 260] on p "No manual campaigns found for the selected match type." at bounding box center [683, 265] width 800 height 12
click at [306, 327] on span "Cancel" at bounding box center [298, 326] width 24 height 12
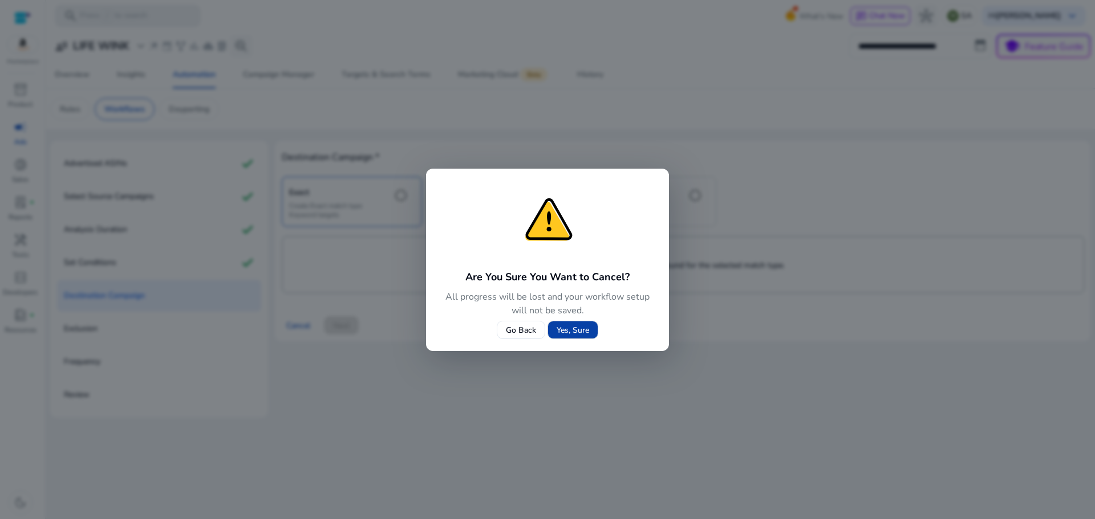
click at [576, 330] on span "Yes, Sure" at bounding box center [572, 330] width 32 height 12
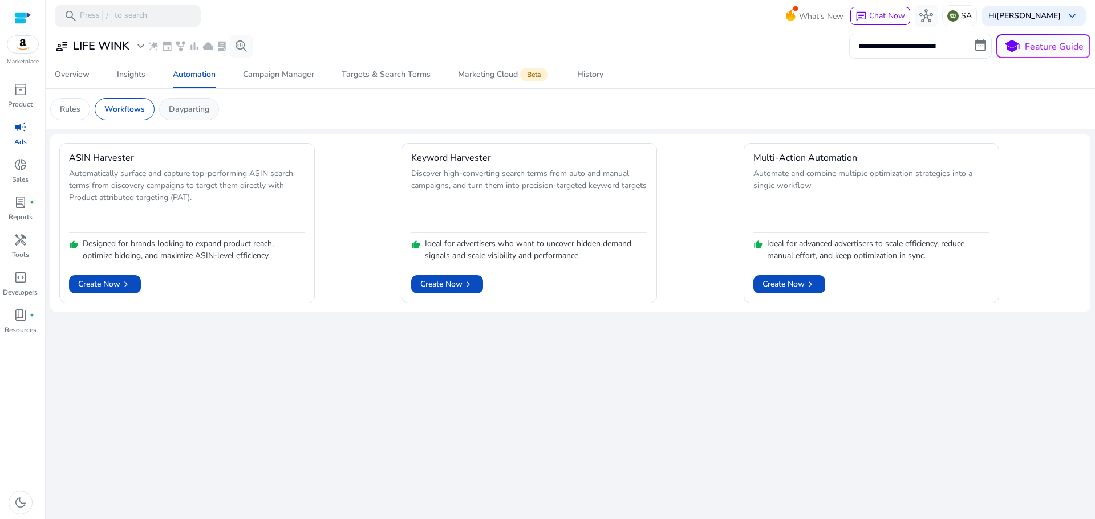
click at [184, 108] on p "Dayparting" at bounding box center [189, 109] width 40 height 12
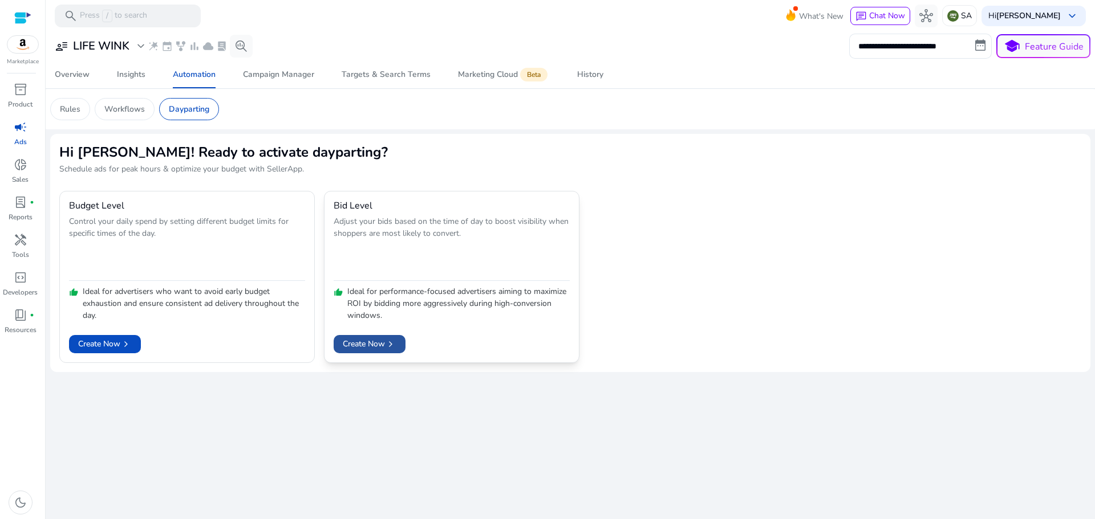
click at [384, 342] on span "Create Now chevron_right" at bounding box center [370, 344] width 54 height 12
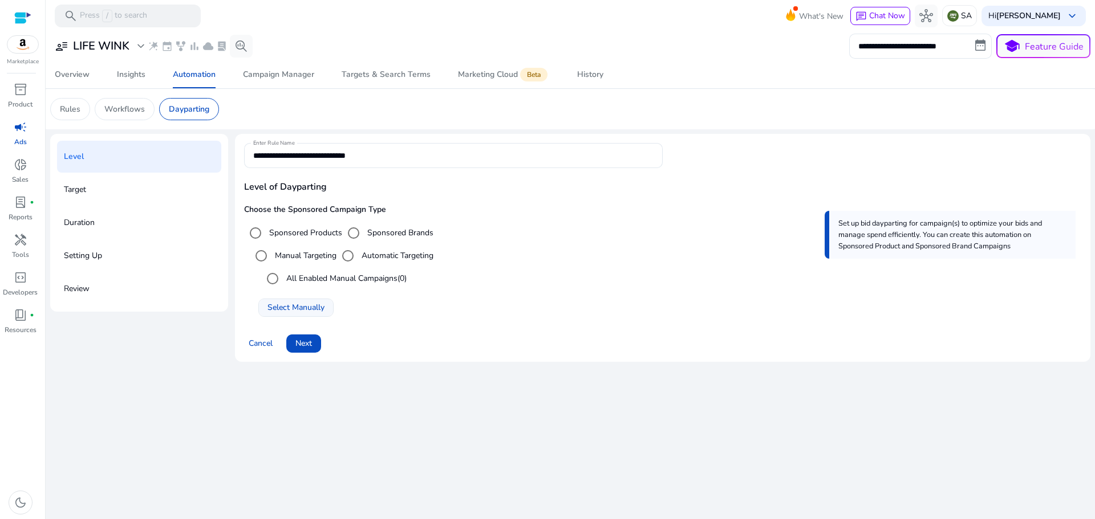
click at [302, 310] on span "Select Manually" at bounding box center [295, 308] width 57 height 12
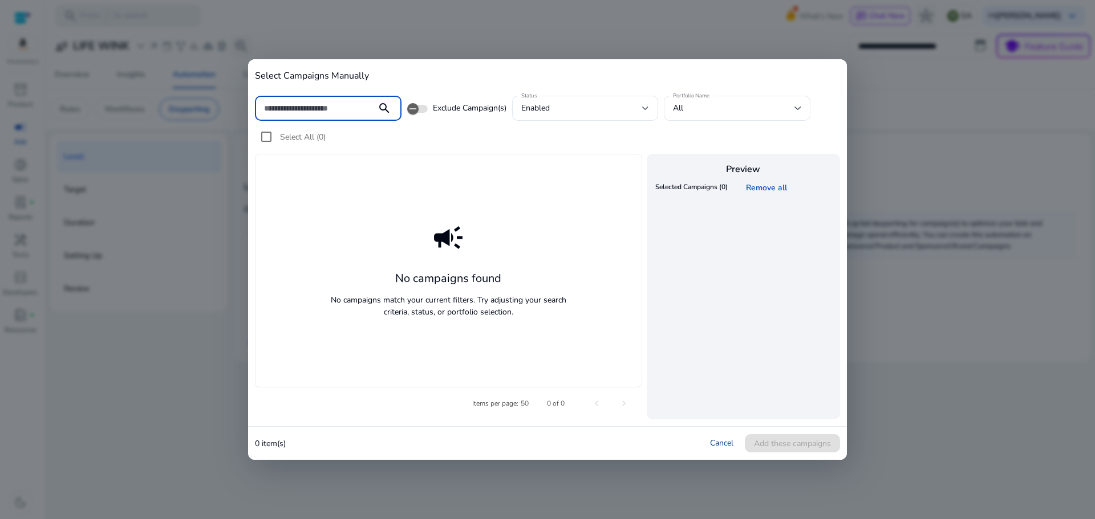
click at [725, 444] on link "Cancel" at bounding box center [721, 443] width 23 height 11
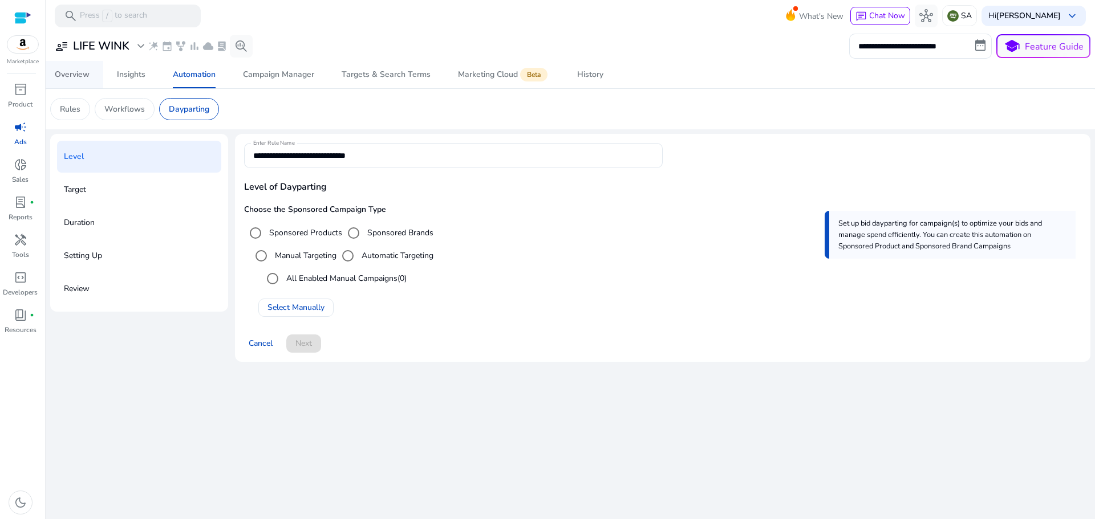
click at [77, 73] on div "Overview" at bounding box center [72, 75] width 35 height 8
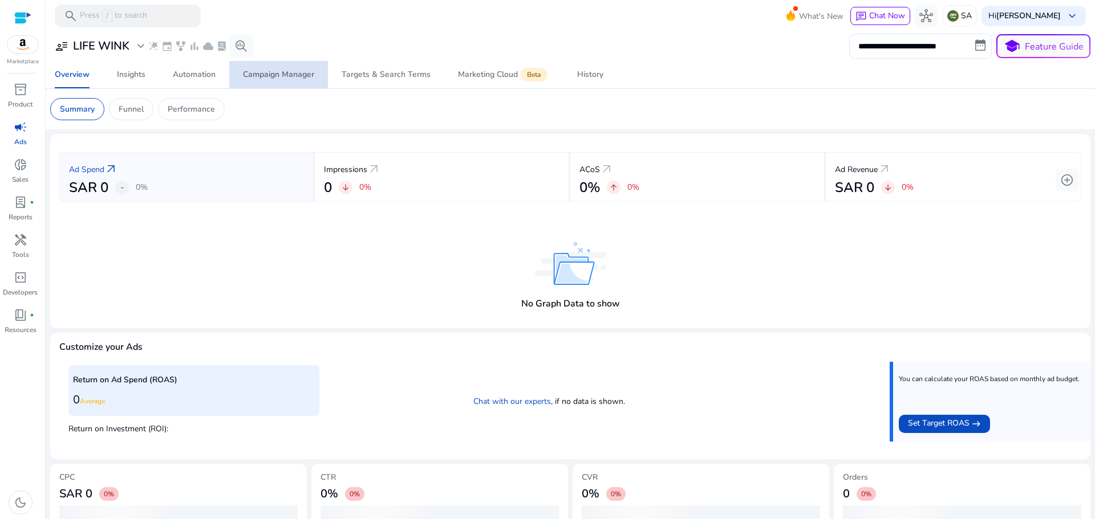
click at [288, 74] on div "Campaign Manager" at bounding box center [278, 75] width 71 height 8
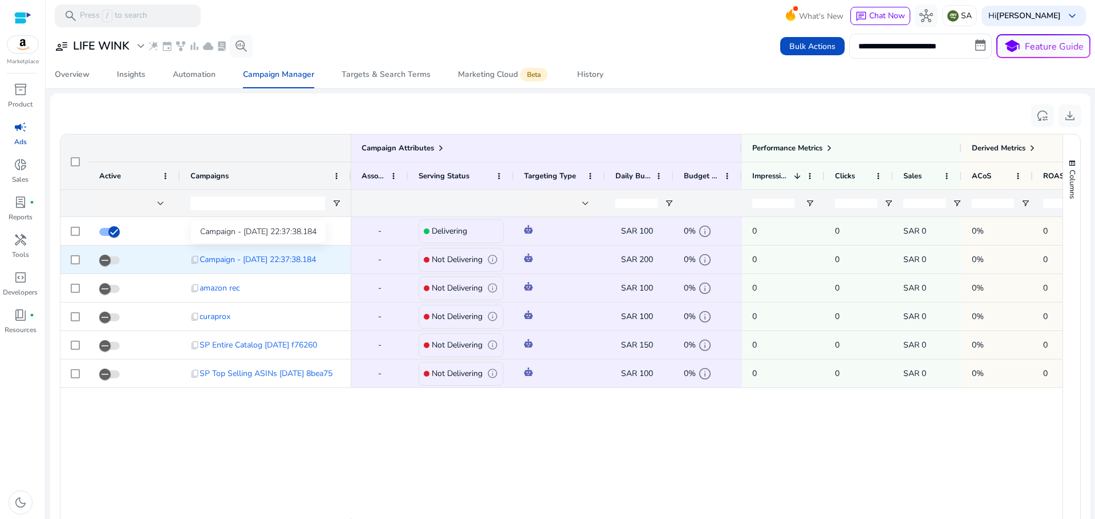
scroll to position [297, 0]
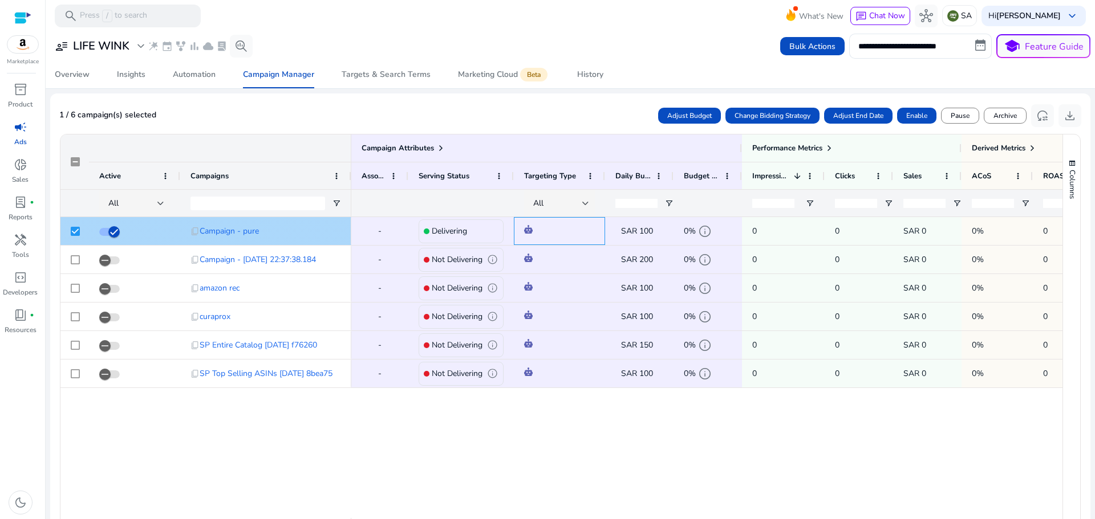
click at [584, 230] on span at bounding box center [559, 230] width 71 height 23
click at [526, 230] on img at bounding box center [528, 229] width 9 height 9
click at [639, 234] on span "SAR 100" at bounding box center [637, 231] width 32 height 11
click at [701, 234] on span "info" at bounding box center [705, 232] width 14 height 14
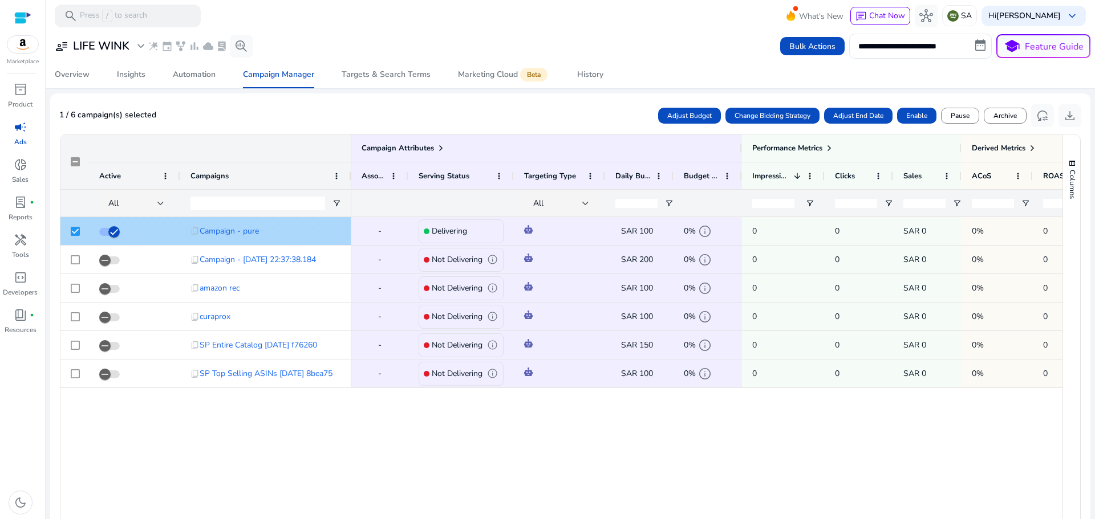
click at [856, 232] on span "0" at bounding box center [859, 230] width 48 height 23
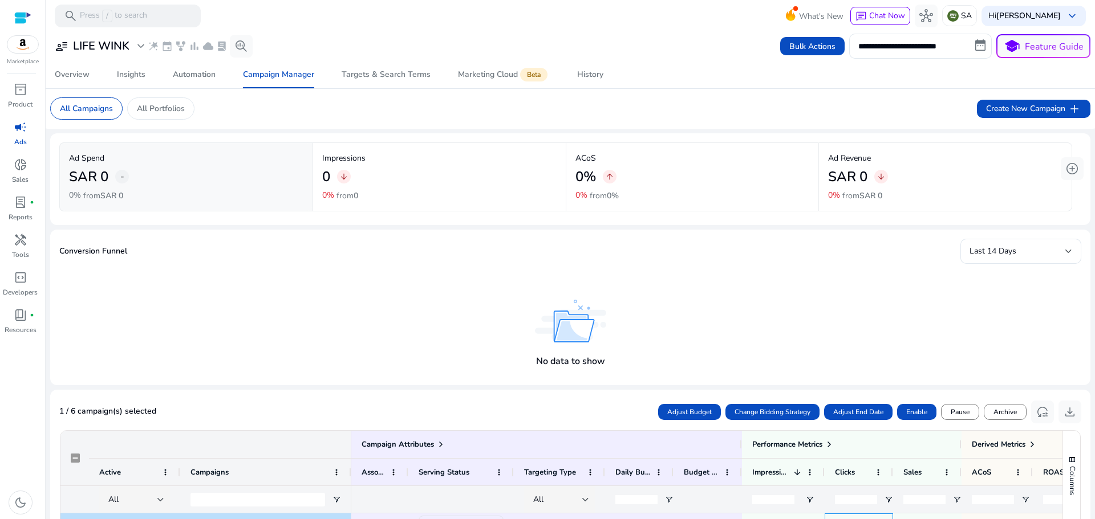
scroll to position [0, 0]
drag, startPoint x: 188, startPoint y: 74, endPoint x: 205, endPoint y: 78, distance: 17.7
click at [188, 74] on div "Automation" at bounding box center [194, 75] width 43 height 8
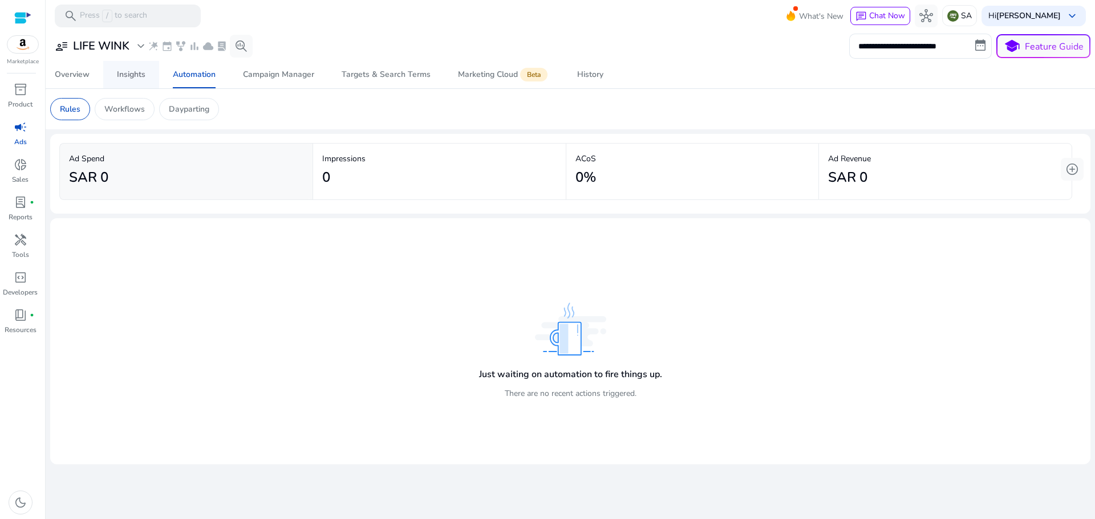
click at [123, 73] on div "Insights" at bounding box center [131, 75] width 29 height 8
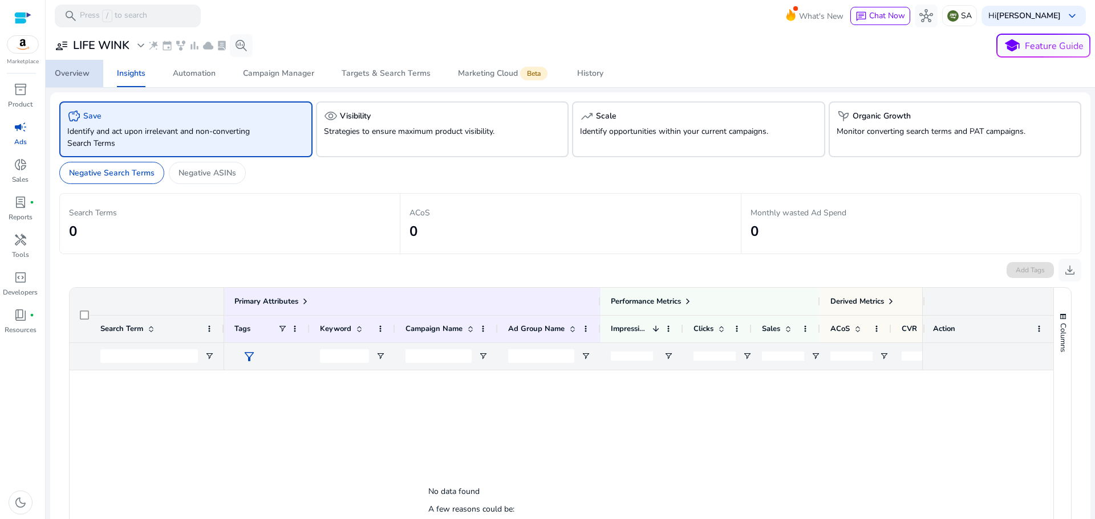
click at [72, 75] on div "Overview" at bounding box center [72, 74] width 35 height 8
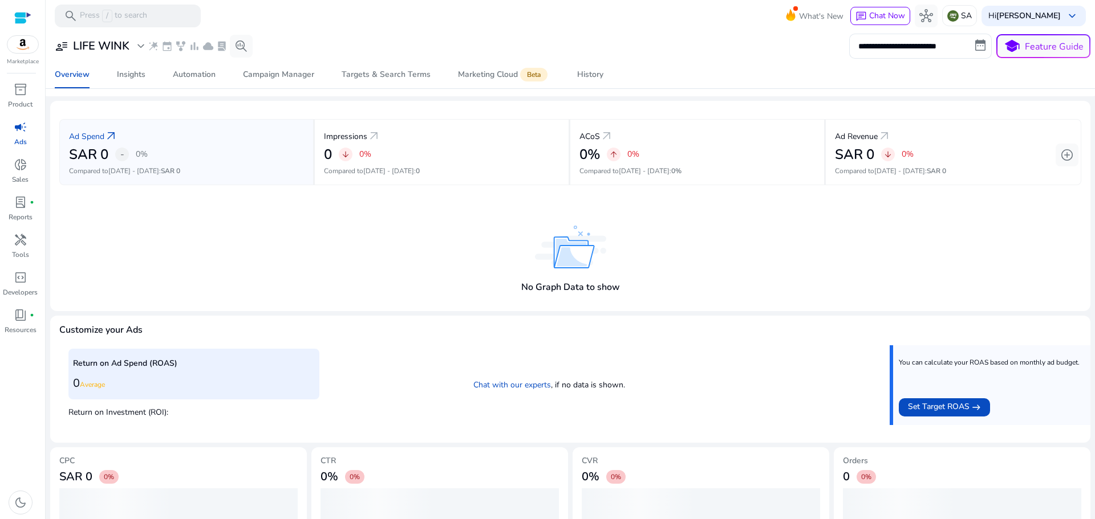
scroll to position [7, 0]
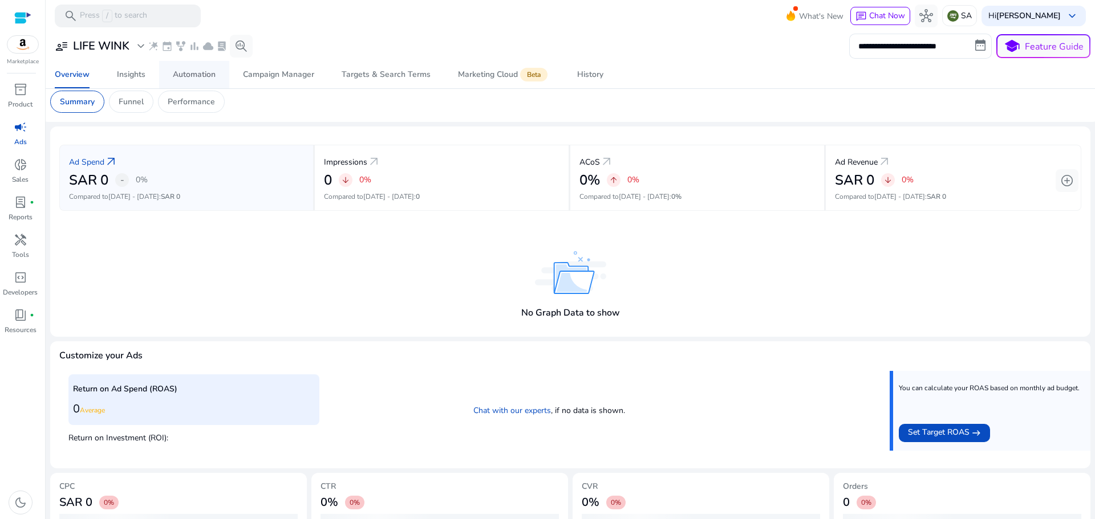
click at [189, 73] on div "Automation" at bounding box center [194, 75] width 43 height 8
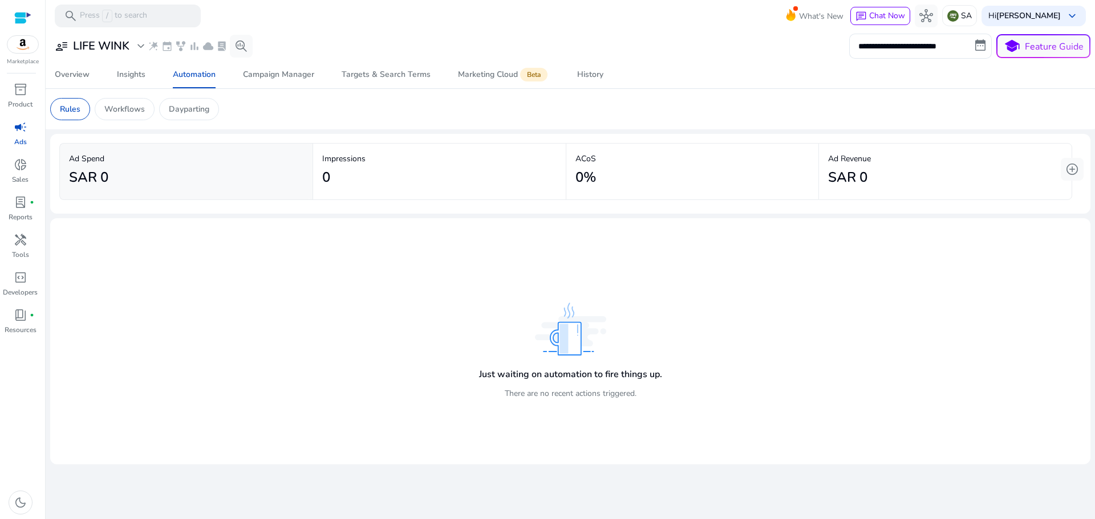
scroll to position [25, 0]
click at [20, 44] on img at bounding box center [22, 44] width 31 height 17
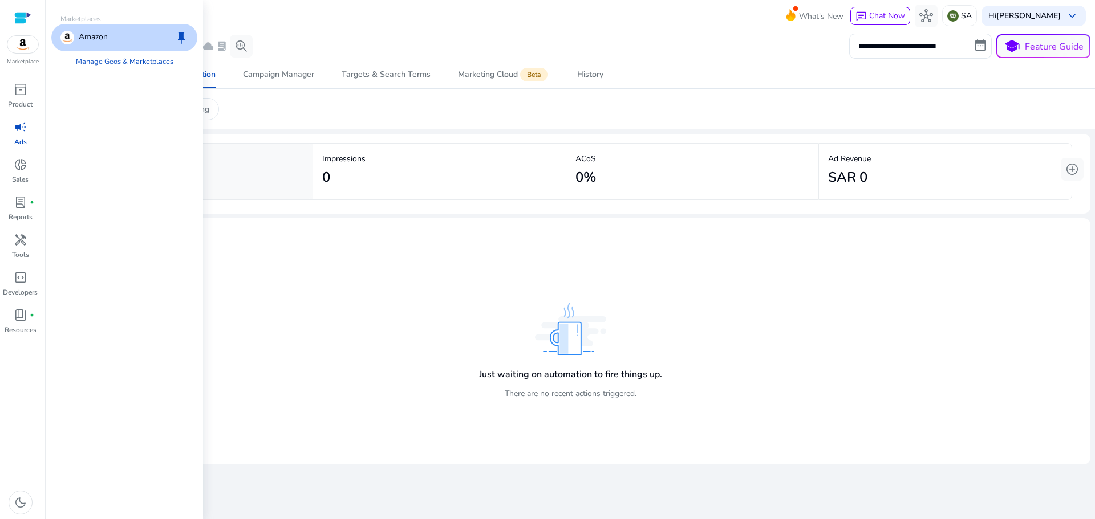
click at [84, 39] on p "Amazon" at bounding box center [93, 38] width 29 height 14
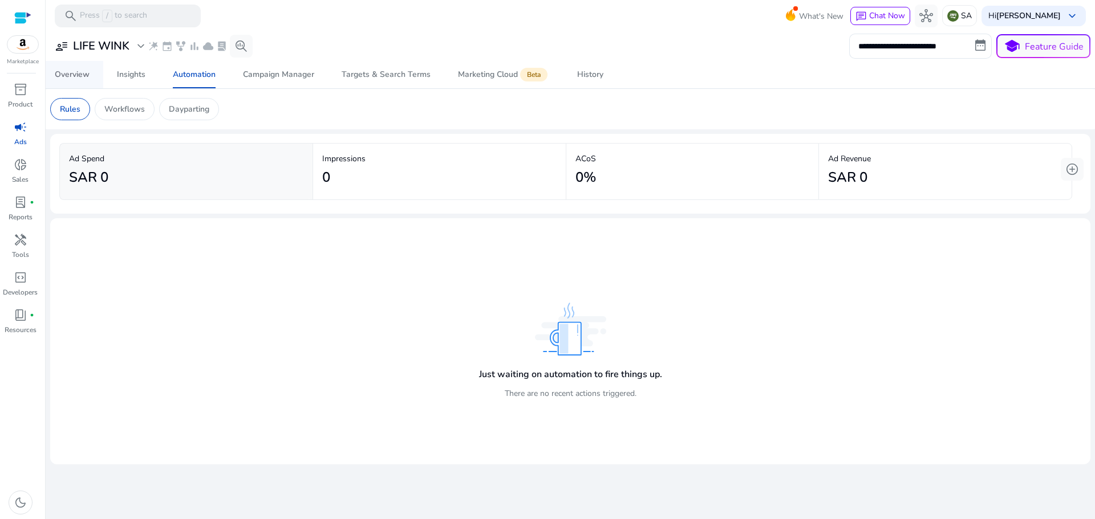
click at [80, 77] on div "Overview" at bounding box center [72, 75] width 35 height 8
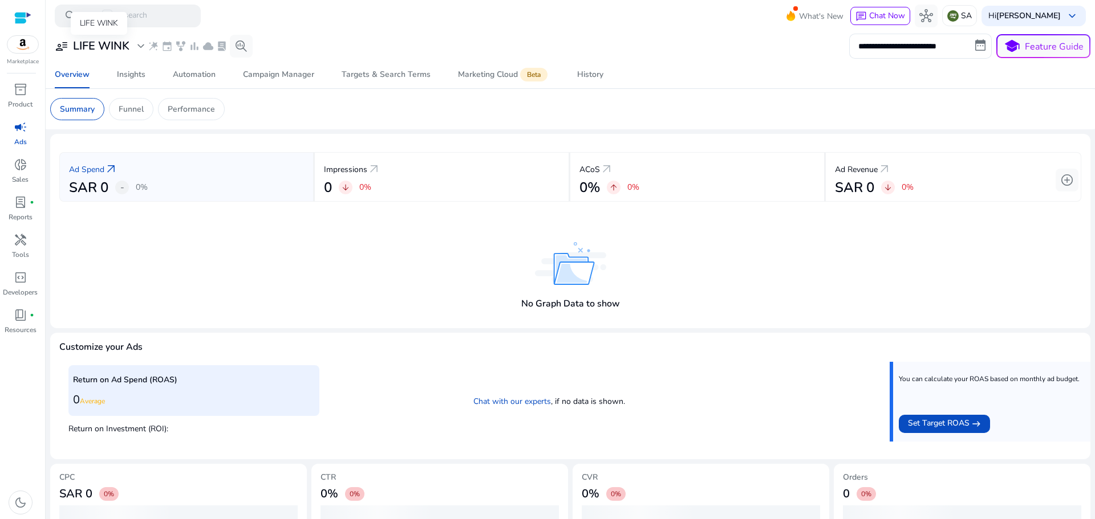
click at [89, 42] on h3 "LIFE WINK" at bounding box center [101, 46] width 56 height 14
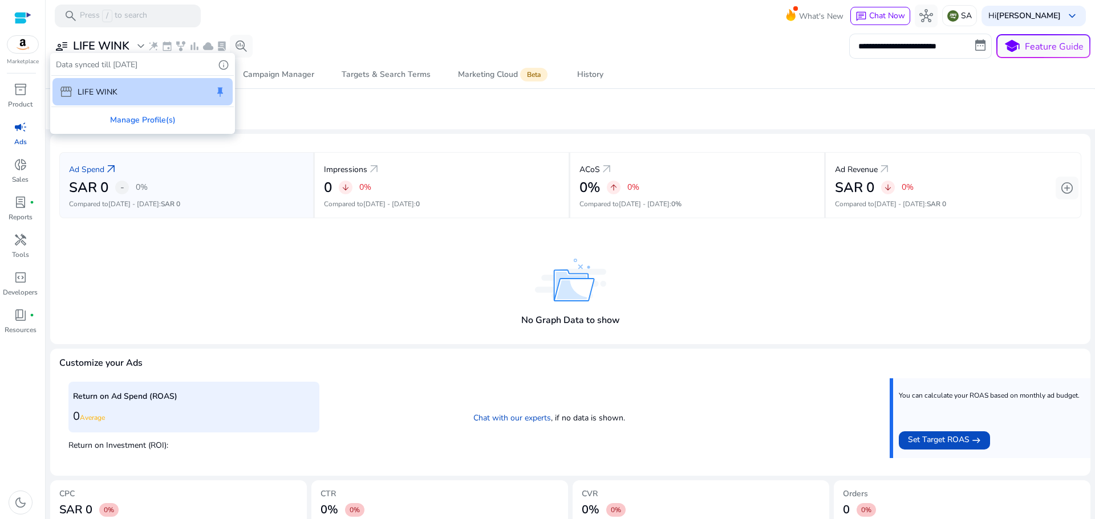
click at [81, 90] on p "LIFE WINK" at bounding box center [98, 92] width 40 height 12
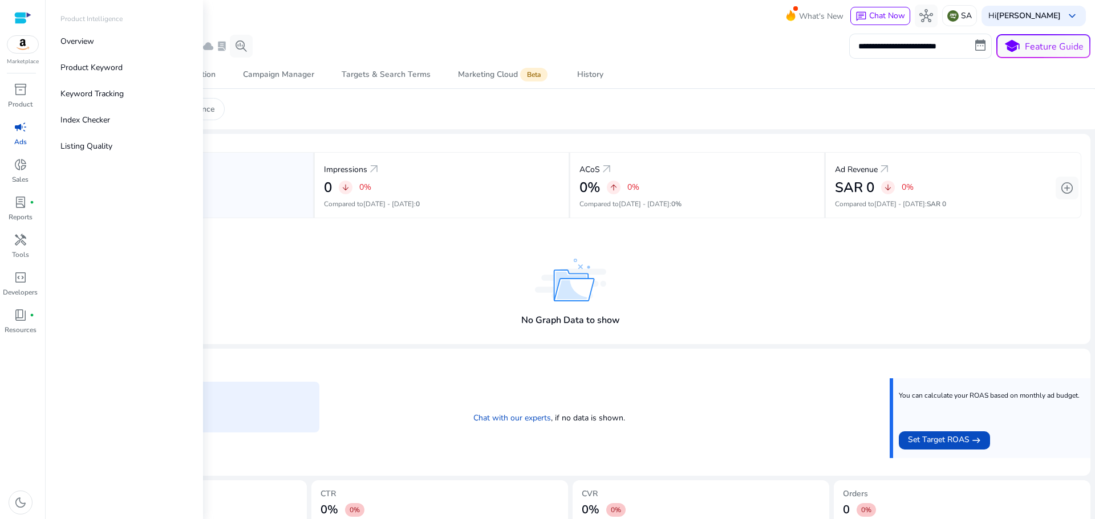
click at [16, 18] on div at bounding box center [22, 17] width 17 height 13
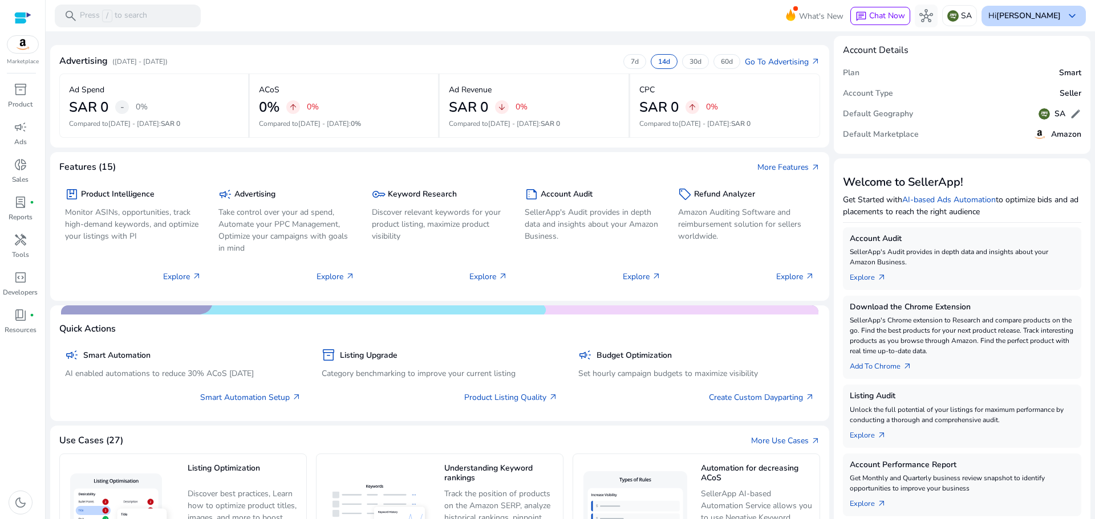
click at [1065, 18] on span "keyboard_arrow_down" at bounding box center [1072, 16] width 14 height 14
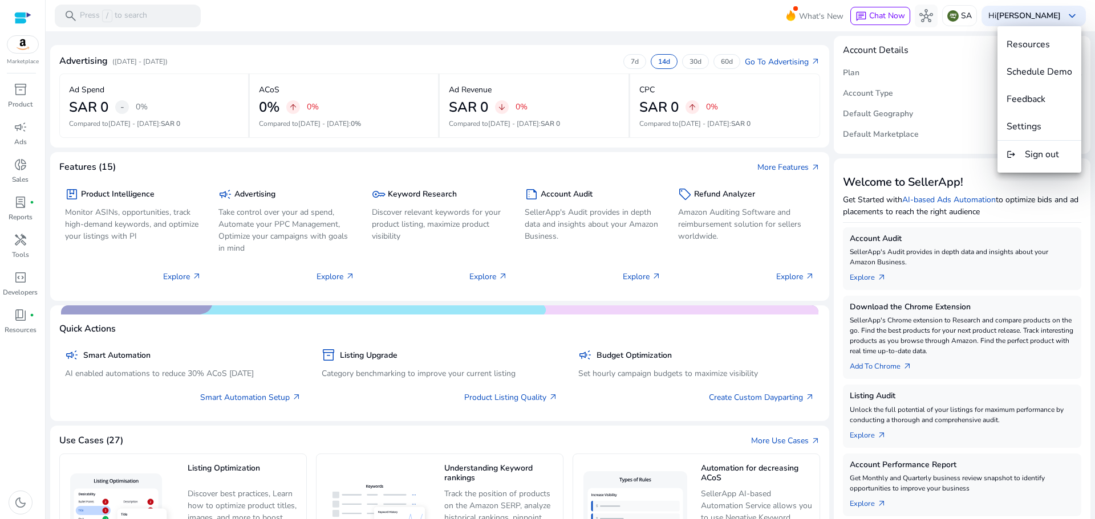
click at [515, 32] on div at bounding box center [547, 259] width 1095 height 519
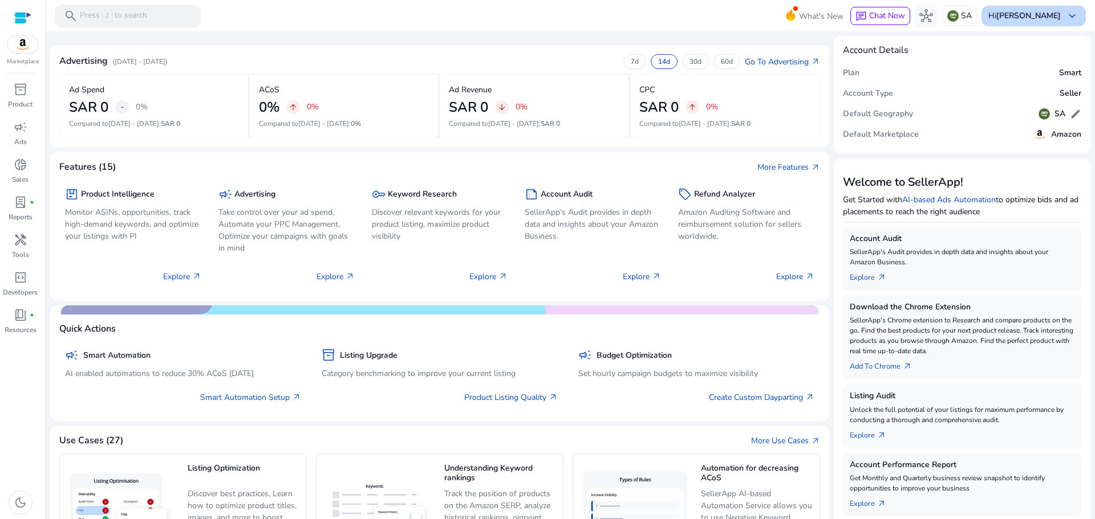
click at [1024, 13] on b "[PERSON_NAME]" at bounding box center [1028, 15] width 64 height 11
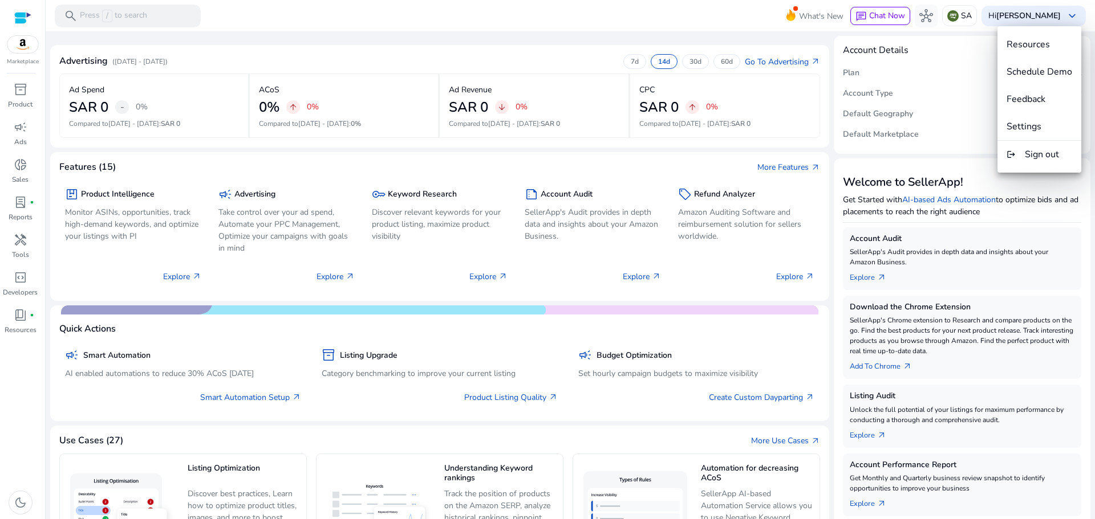
click at [450, 31] on div at bounding box center [547, 259] width 1095 height 519
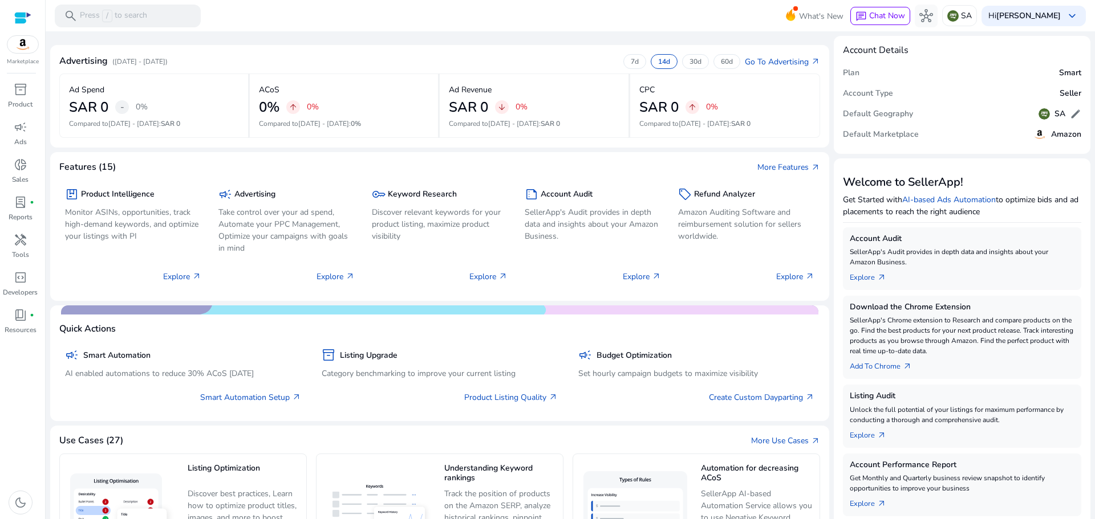
click at [19, 19] on div at bounding box center [22, 17] width 17 height 13
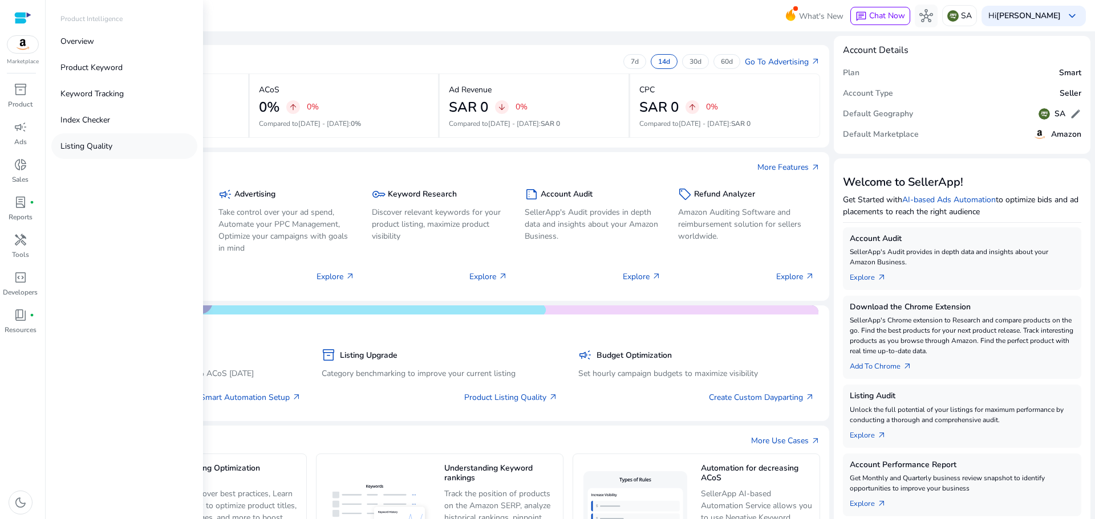
click at [105, 142] on p "Listing Quality" at bounding box center [86, 146] width 52 height 12
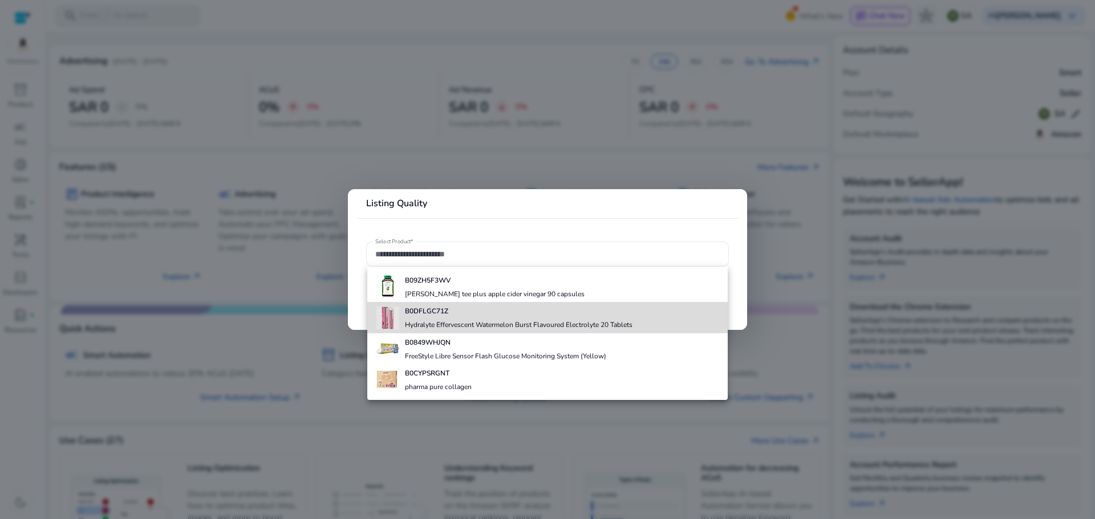
click at [446, 324] on h4 "Hydralyte Effervescent Watermelon Burst Flavoured Electrolyte 20 Tablets" at bounding box center [518, 324] width 227 height 9
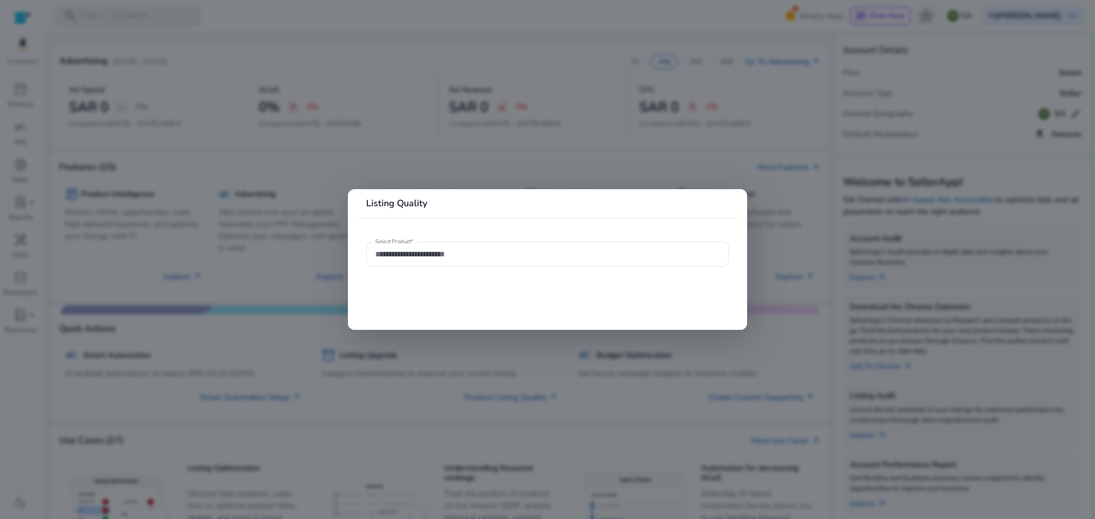
type input "**********"
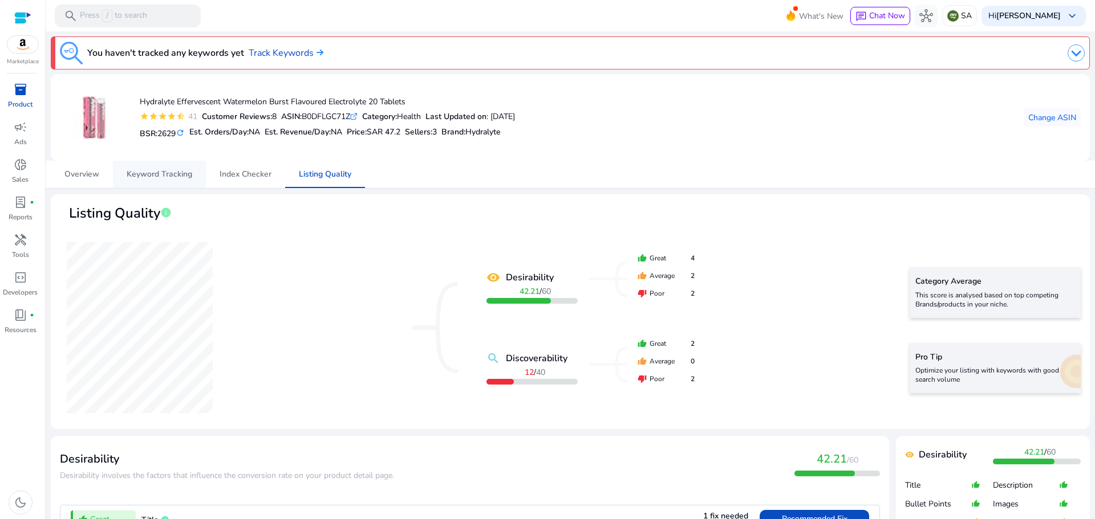
click at [151, 177] on span "Keyword Tracking" at bounding box center [160, 174] width 66 height 8
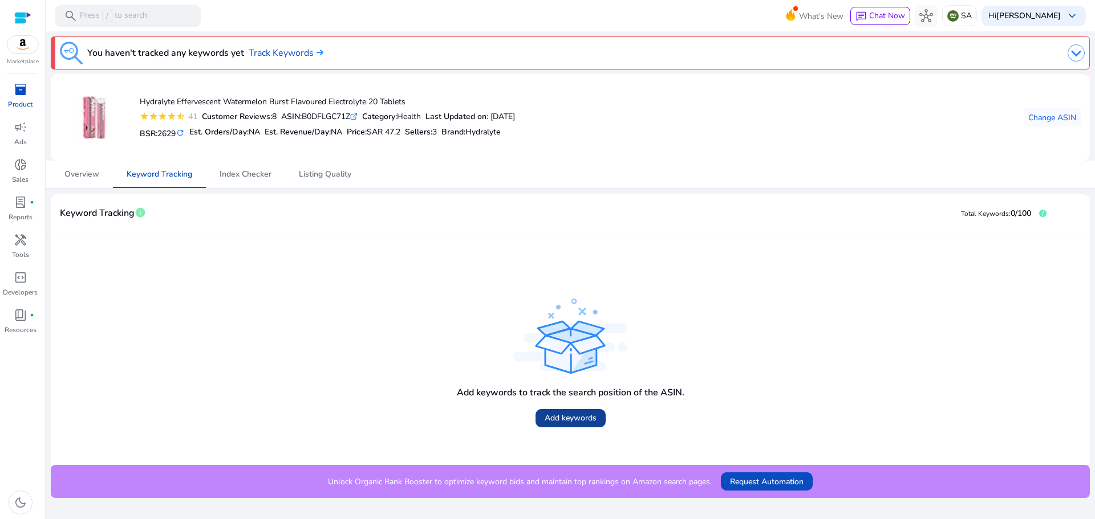
click at [572, 421] on span "Add keywords" at bounding box center [570, 418] width 52 height 12
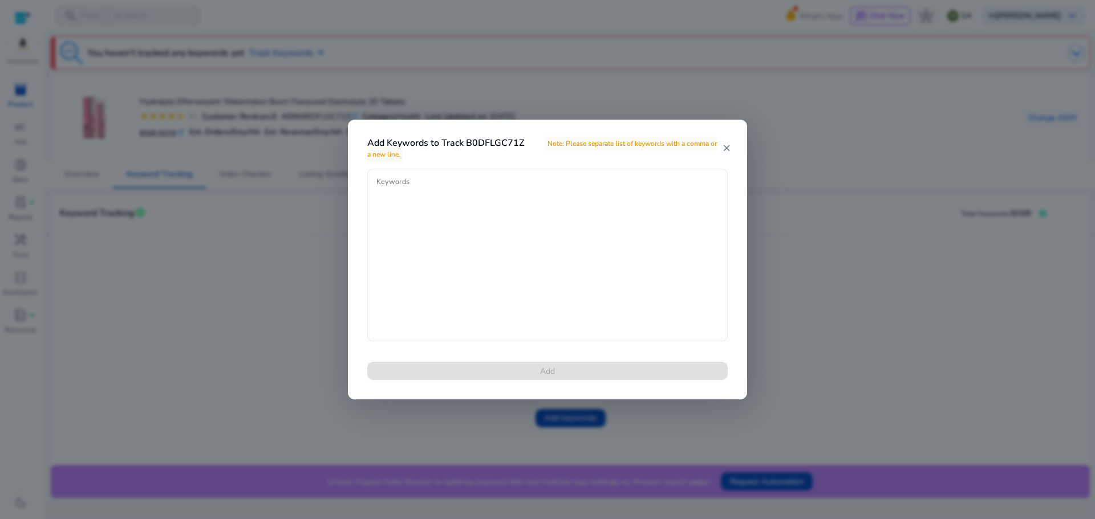
click at [730, 148] on mat-icon "close" at bounding box center [726, 148] width 9 height 10
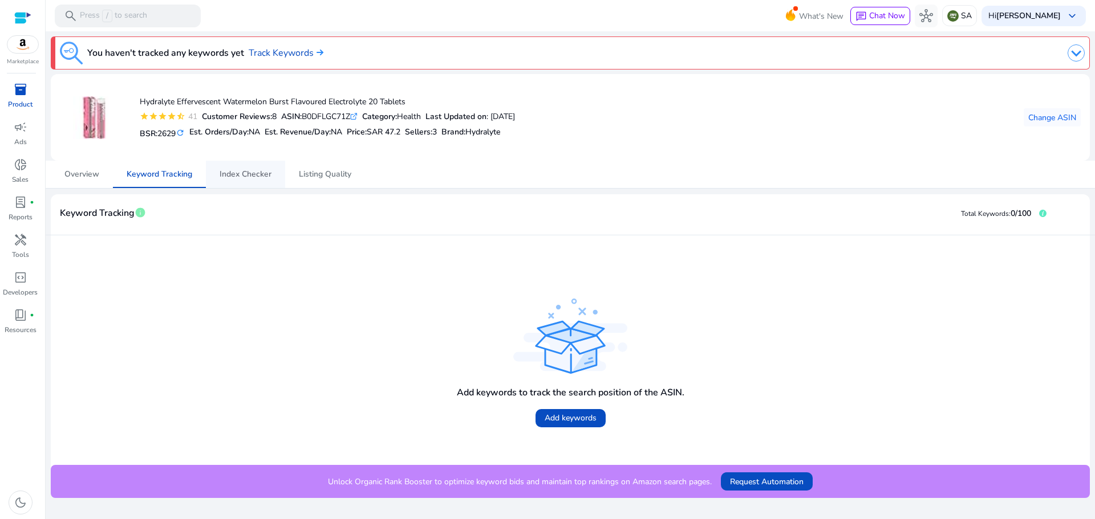
click at [242, 170] on span "Index Checker" at bounding box center [245, 174] width 52 height 8
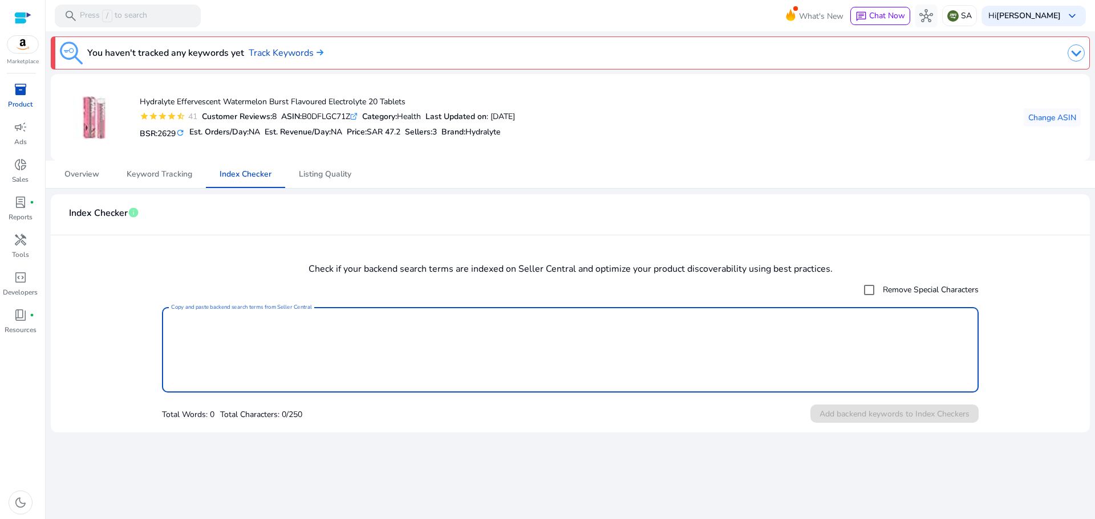
click at [287, 322] on textarea "Copy and paste backend search terms from Seller Central" at bounding box center [570, 350] width 798 height 74
click at [83, 172] on span "Overview" at bounding box center [81, 174] width 35 height 8
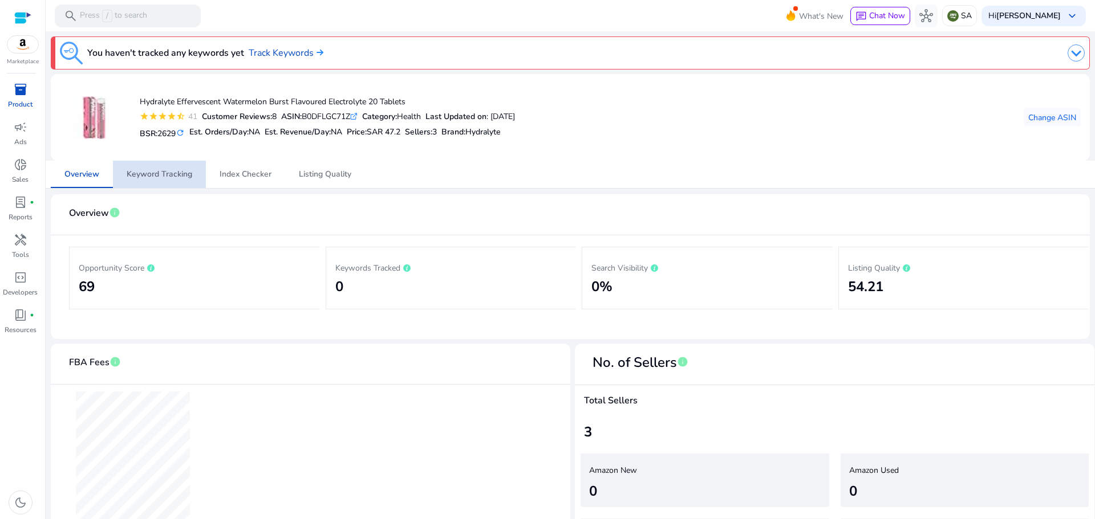
click at [160, 173] on span "Keyword Tracking" at bounding box center [160, 174] width 66 height 8
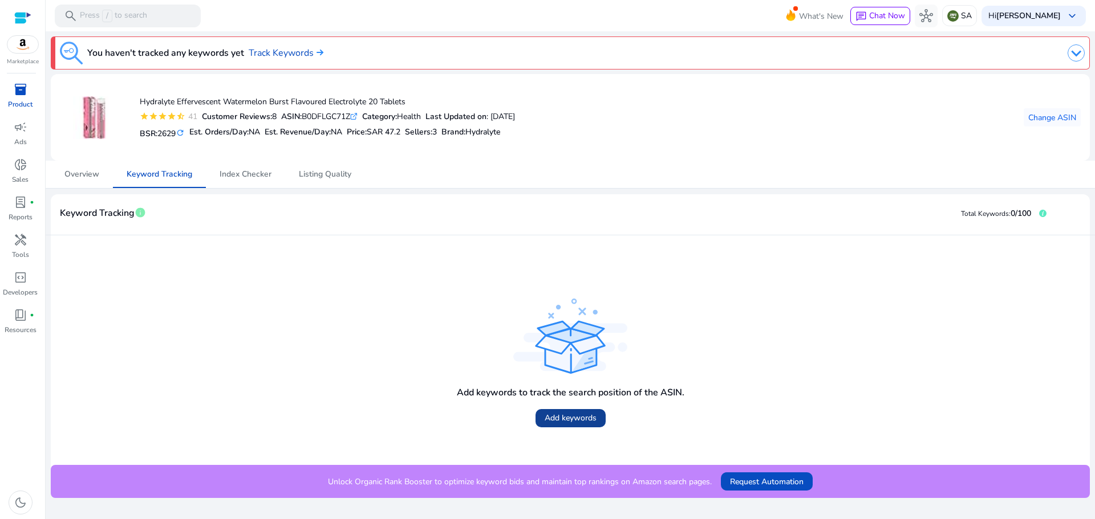
click at [570, 415] on span "Add keywords" at bounding box center [570, 418] width 52 height 12
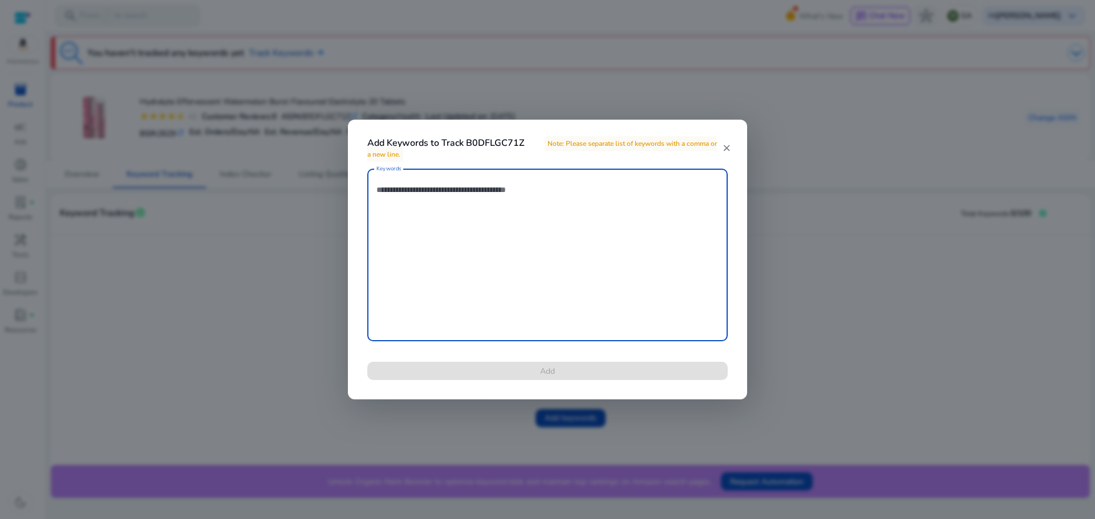
click at [456, 201] on textarea "Keywords" at bounding box center [547, 254] width 342 height 161
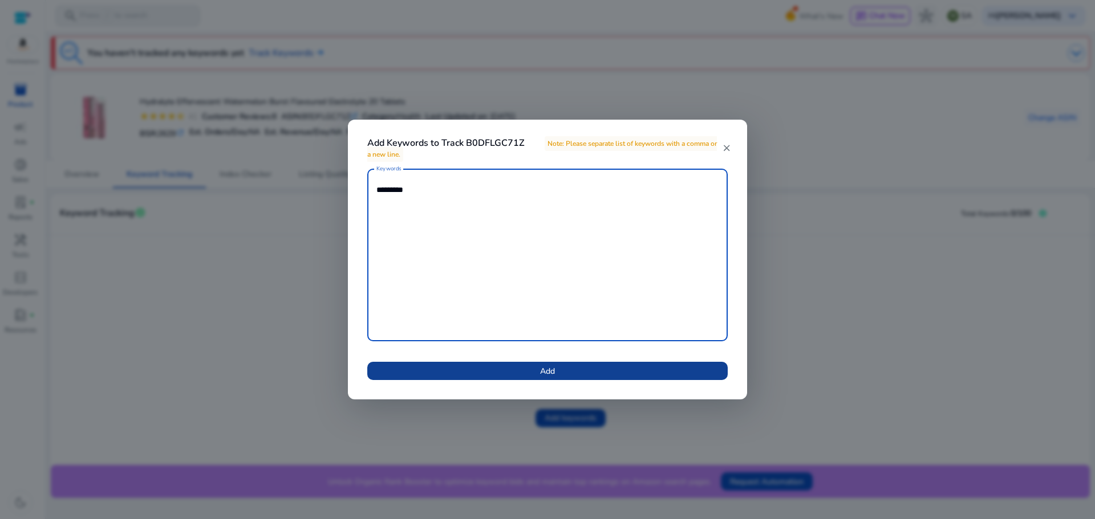
type textarea "*********"
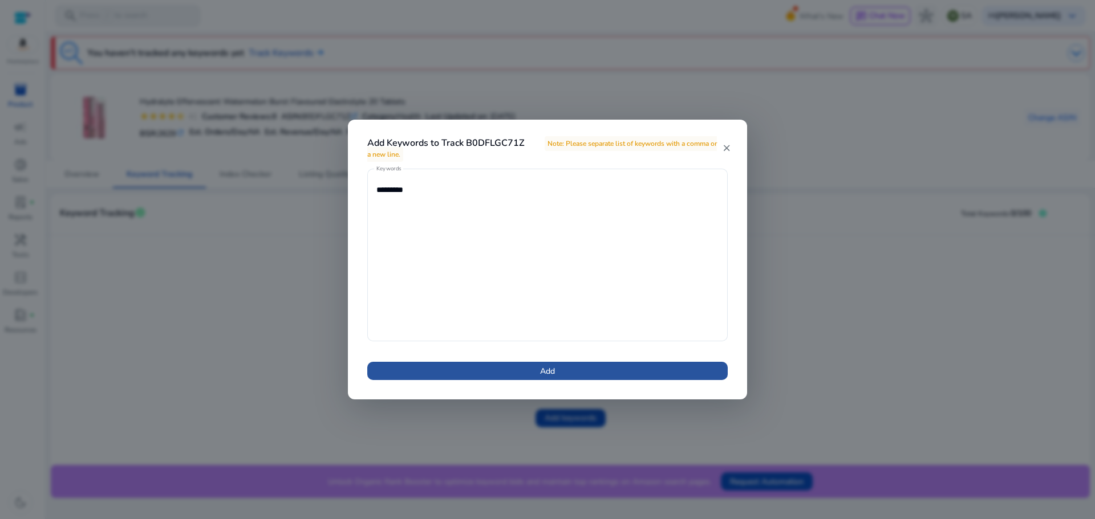
click at [540, 371] on span "Add" at bounding box center [547, 371] width 15 height 12
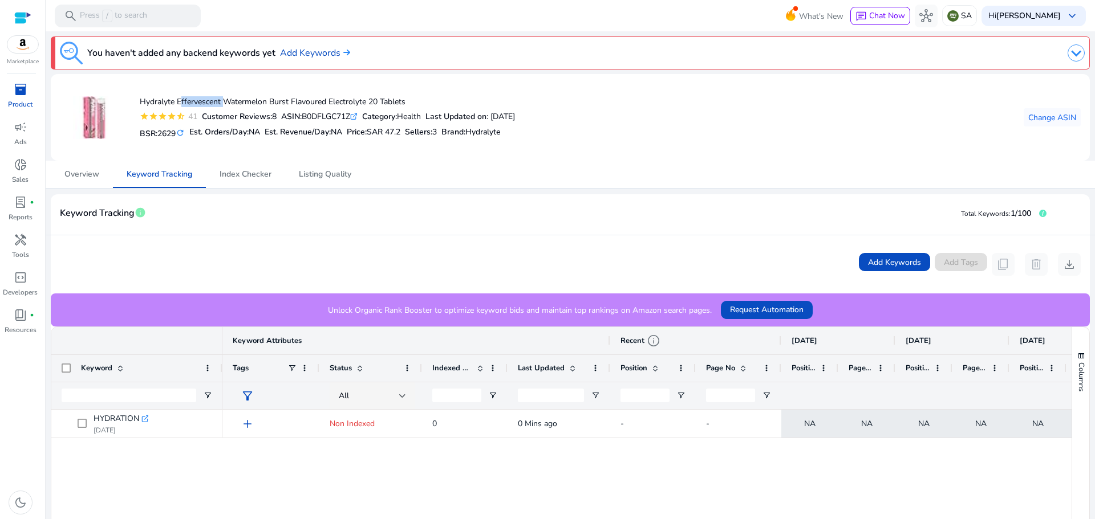
scroll to position [25, 0]
click at [874, 262] on span "Add Keywords" at bounding box center [894, 263] width 53 height 12
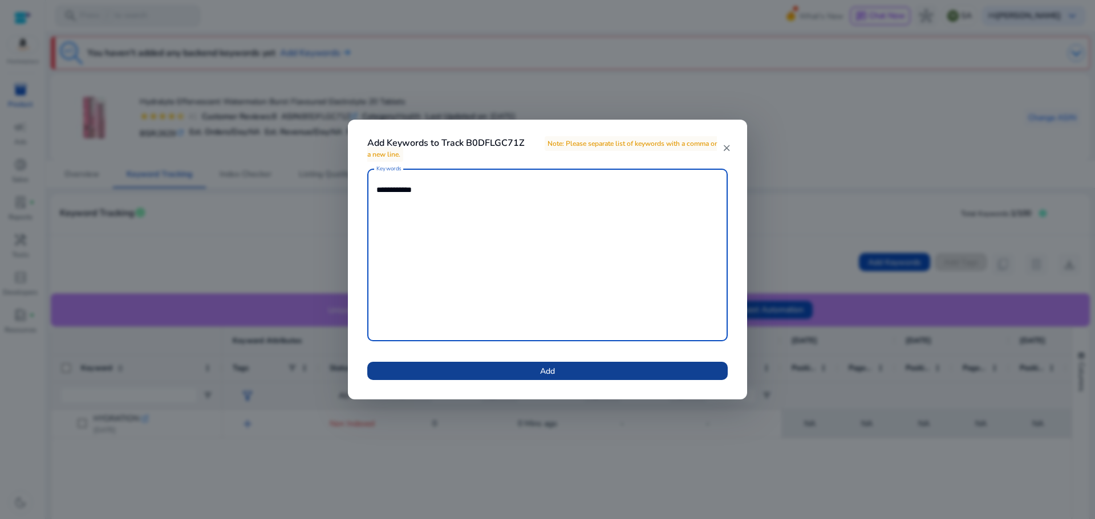
type textarea "**********"
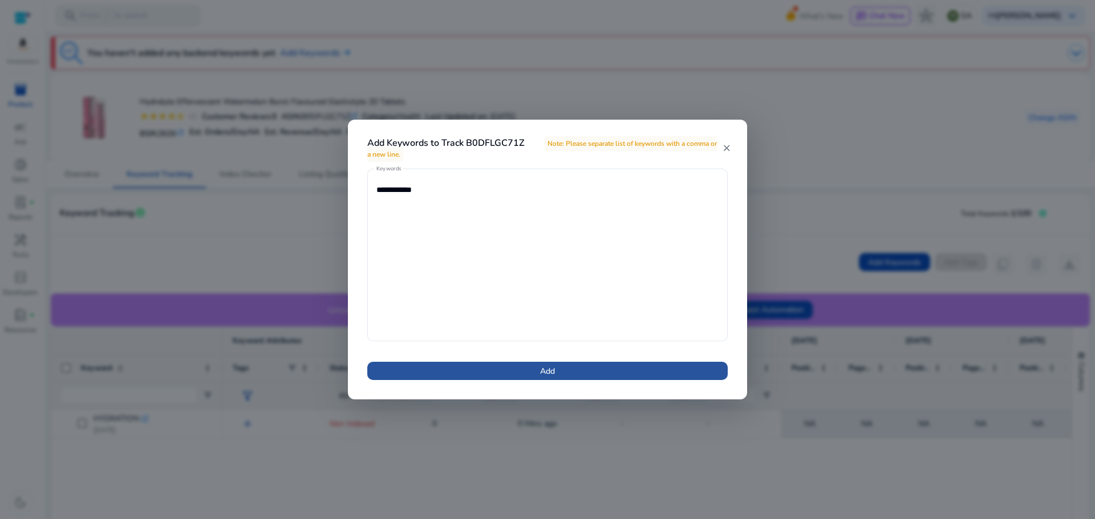
click at [532, 372] on span at bounding box center [547, 370] width 360 height 27
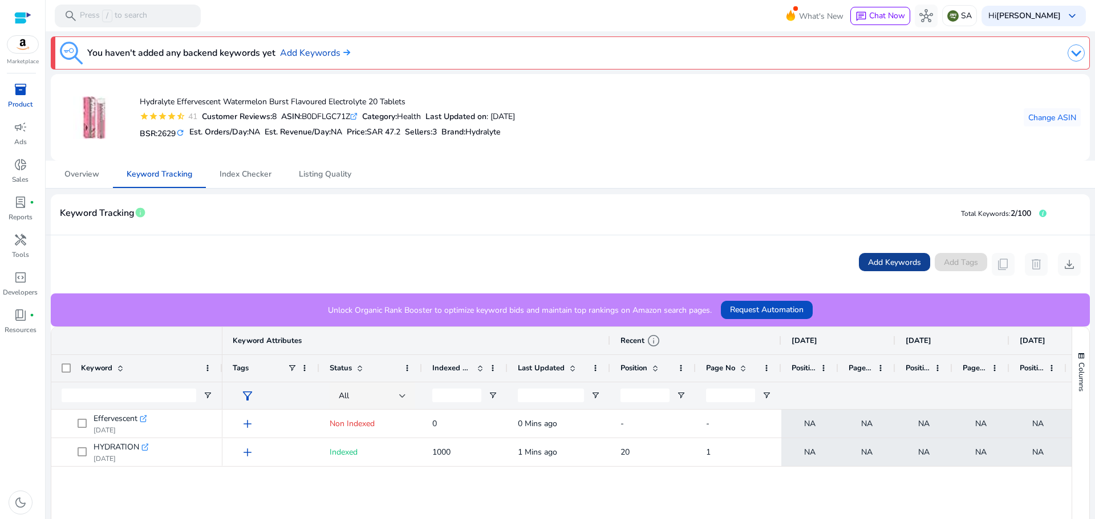
click at [886, 270] on span at bounding box center [894, 262] width 71 height 27
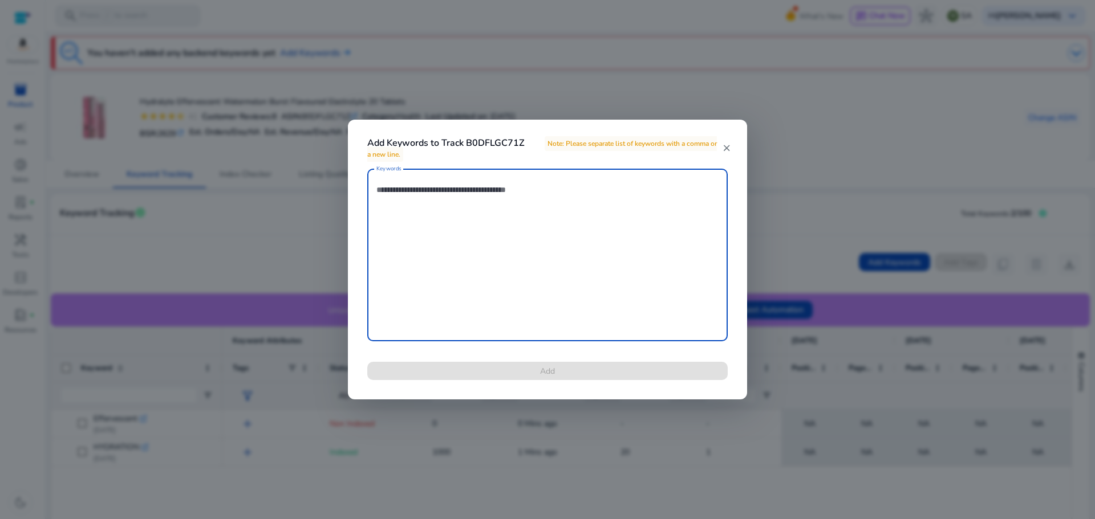
paste textarea "**********"
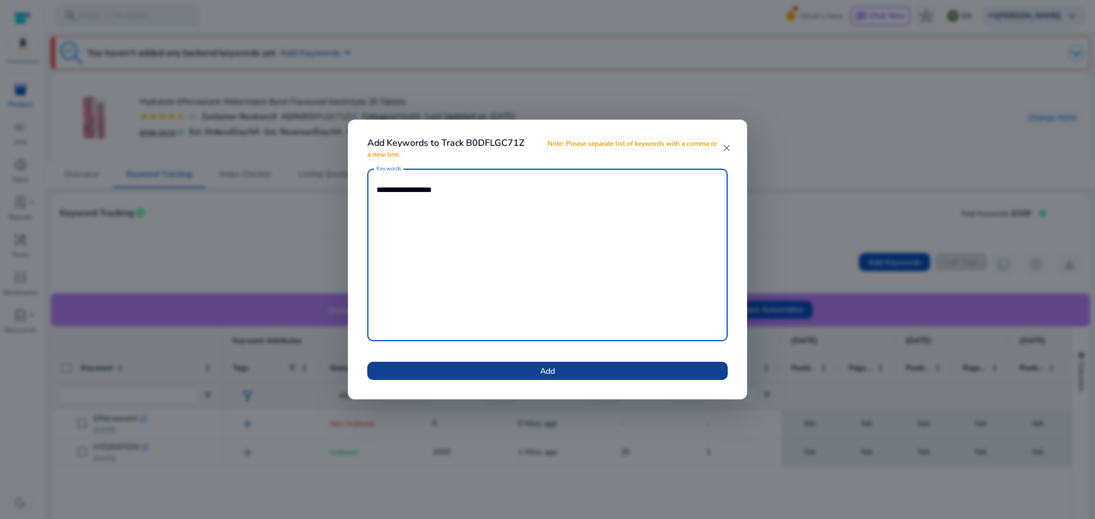
type textarea "**********"
click at [562, 374] on span at bounding box center [547, 370] width 360 height 27
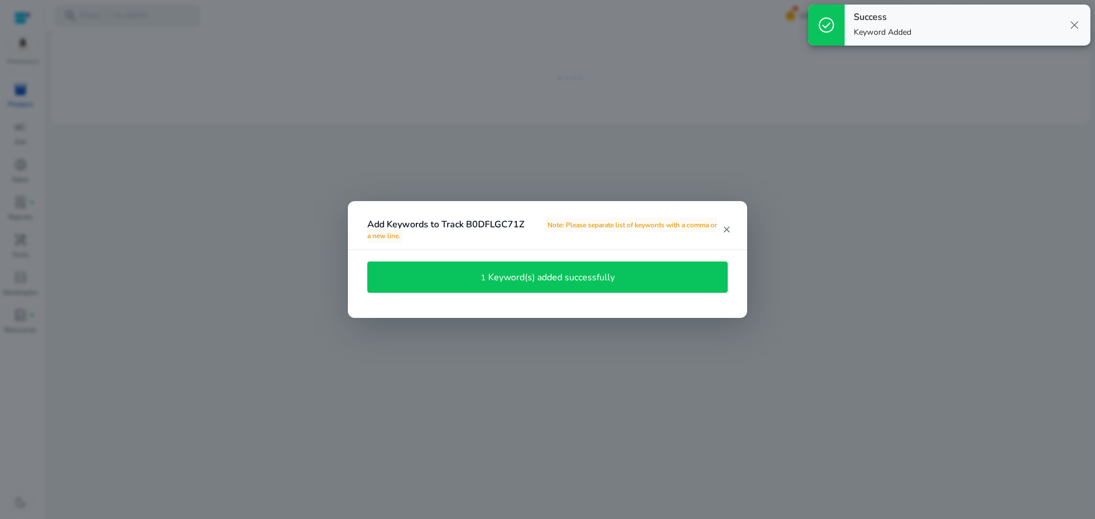
click at [575, 275] on h4 "Keyword(s) added successfully" at bounding box center [551, 278] width 127 height 11
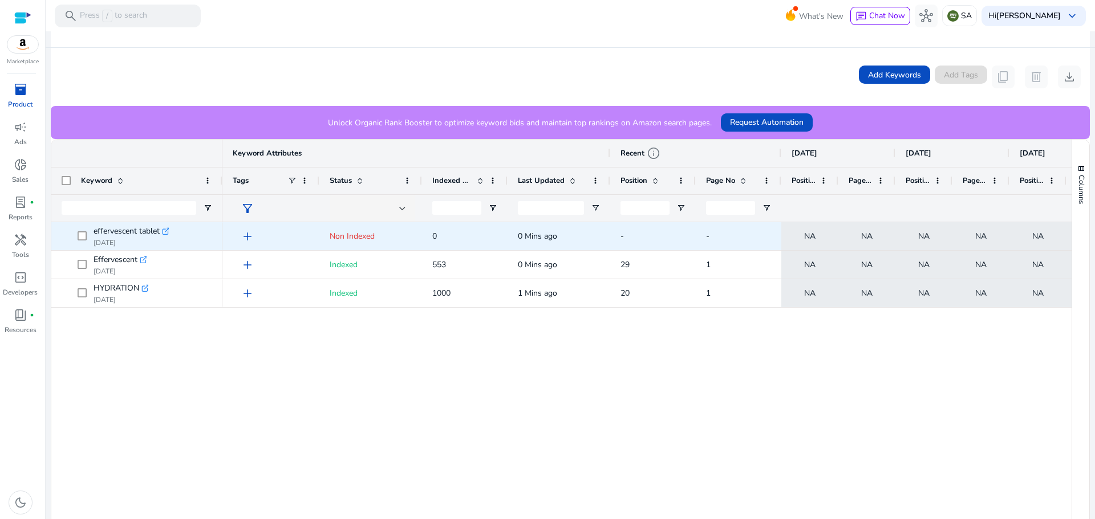
scroll to position [171, 0]
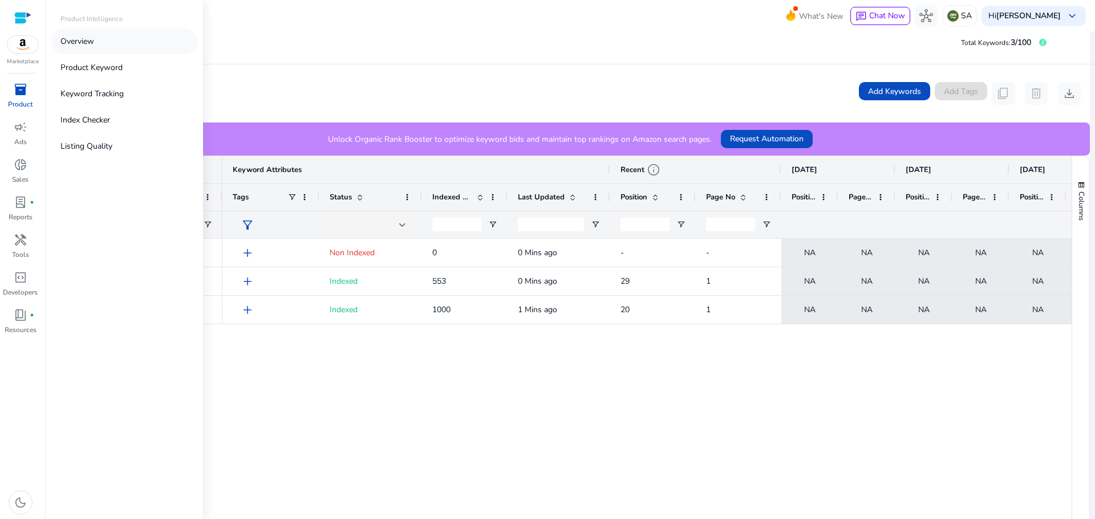
click at [67, 41] on p "Overview" at bounding box center [77, 41] width 34 height 12
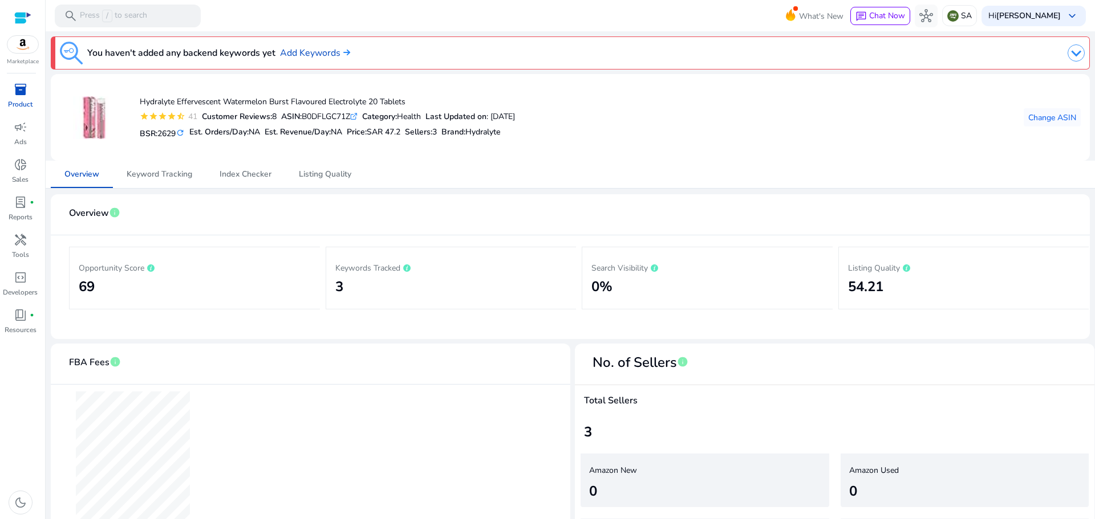
click at [21, 96] on span "inventory_2" at bounding box center [21, 90] width 14 height 14
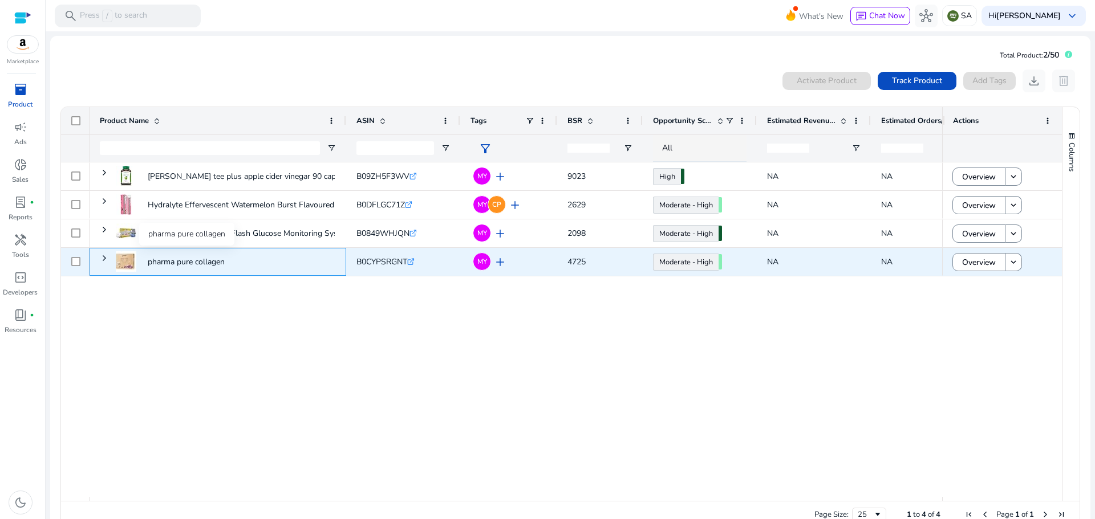
click at [194, 260] on p "pharma pure collagen" at bounding box center [186, 261] width 77 height 23
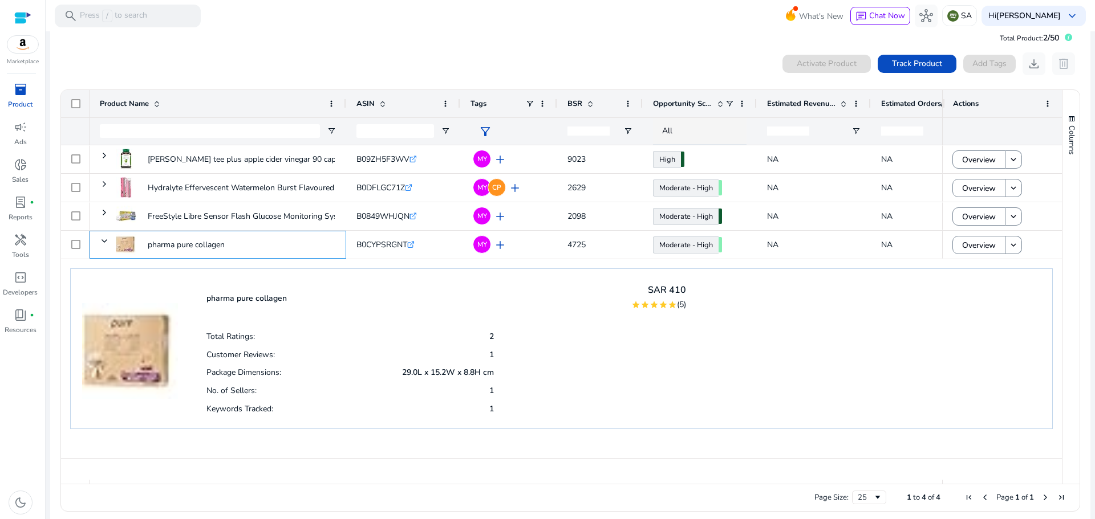
scroll to position [25, 0]
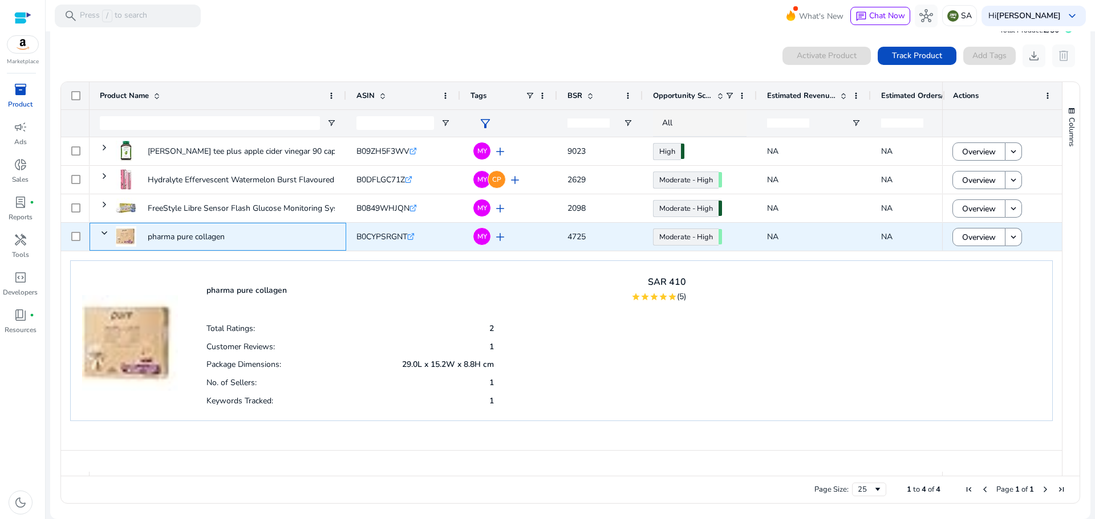
click at [127, 239] on img at bounding box center [126, 236] width 21 height 21
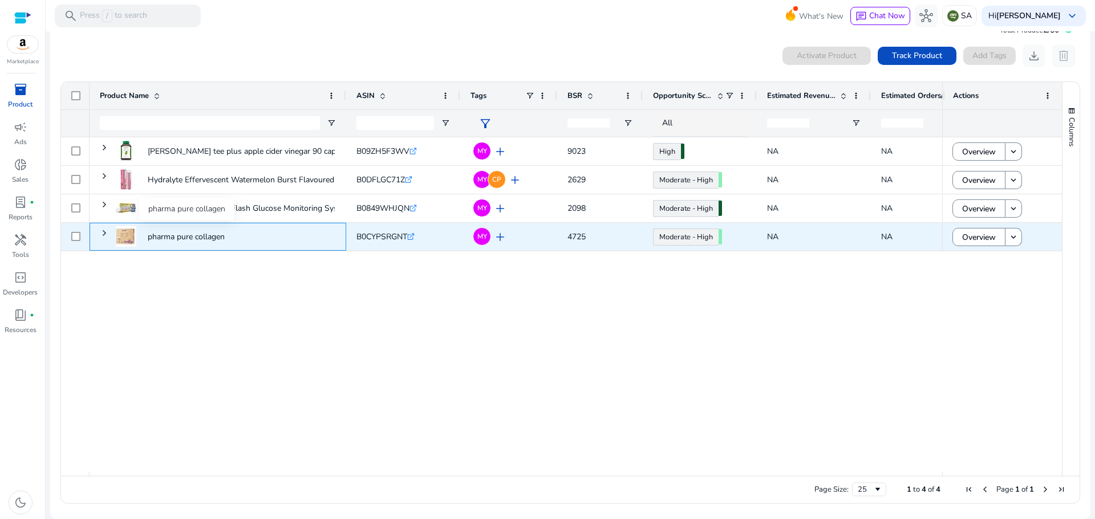
click at [162, 238] on p "pharma pure collagen" at bounding box center [186, 236] width 77 height 23
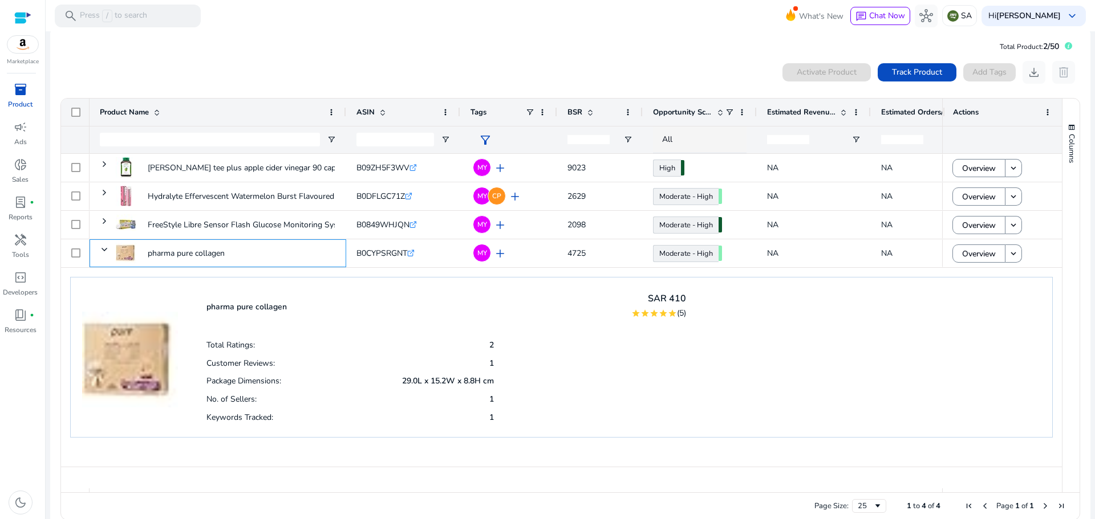
scroll to position [0, 0]
